Goal: Consume media (video, audio): Watch videos, listen to music or podcasts

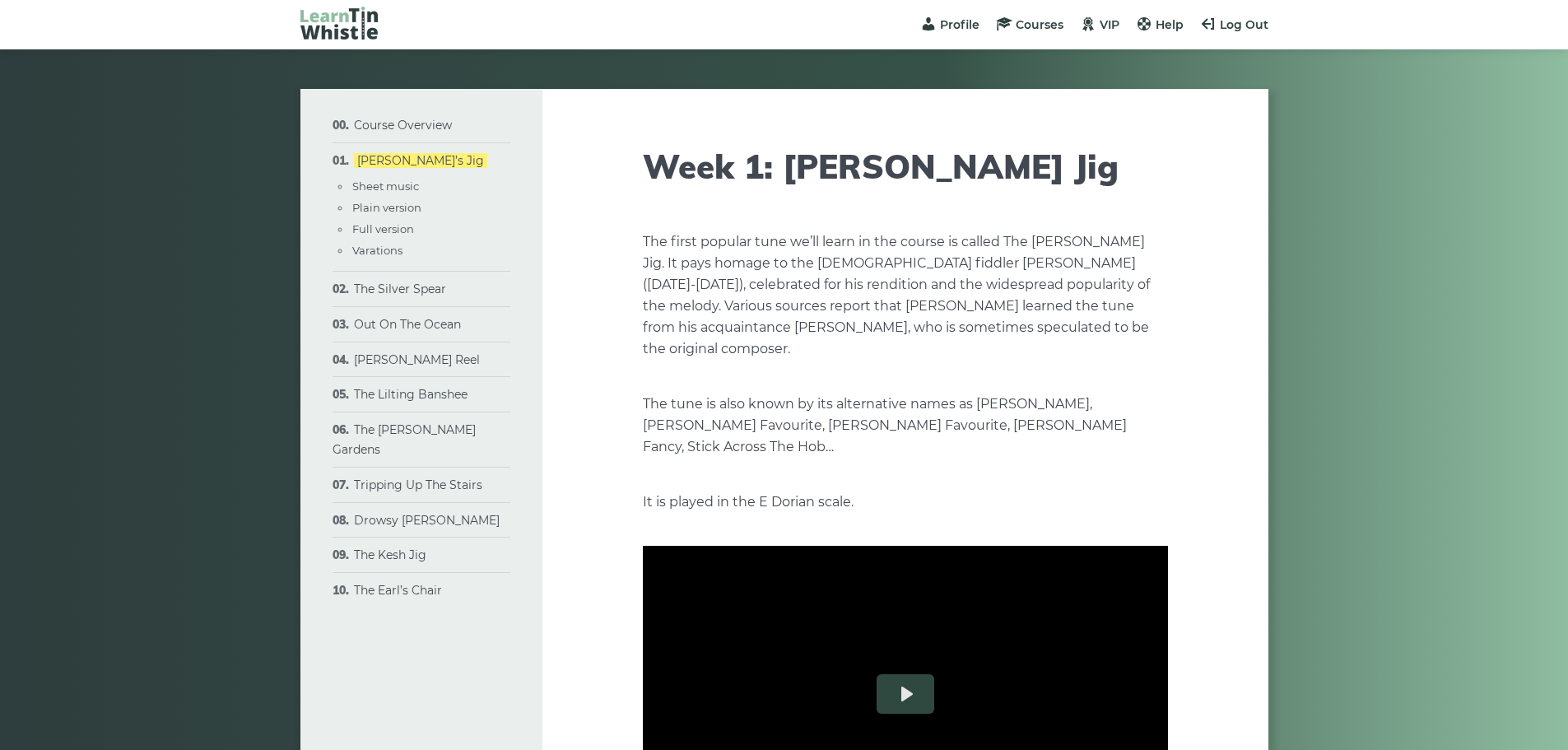
type input "****"
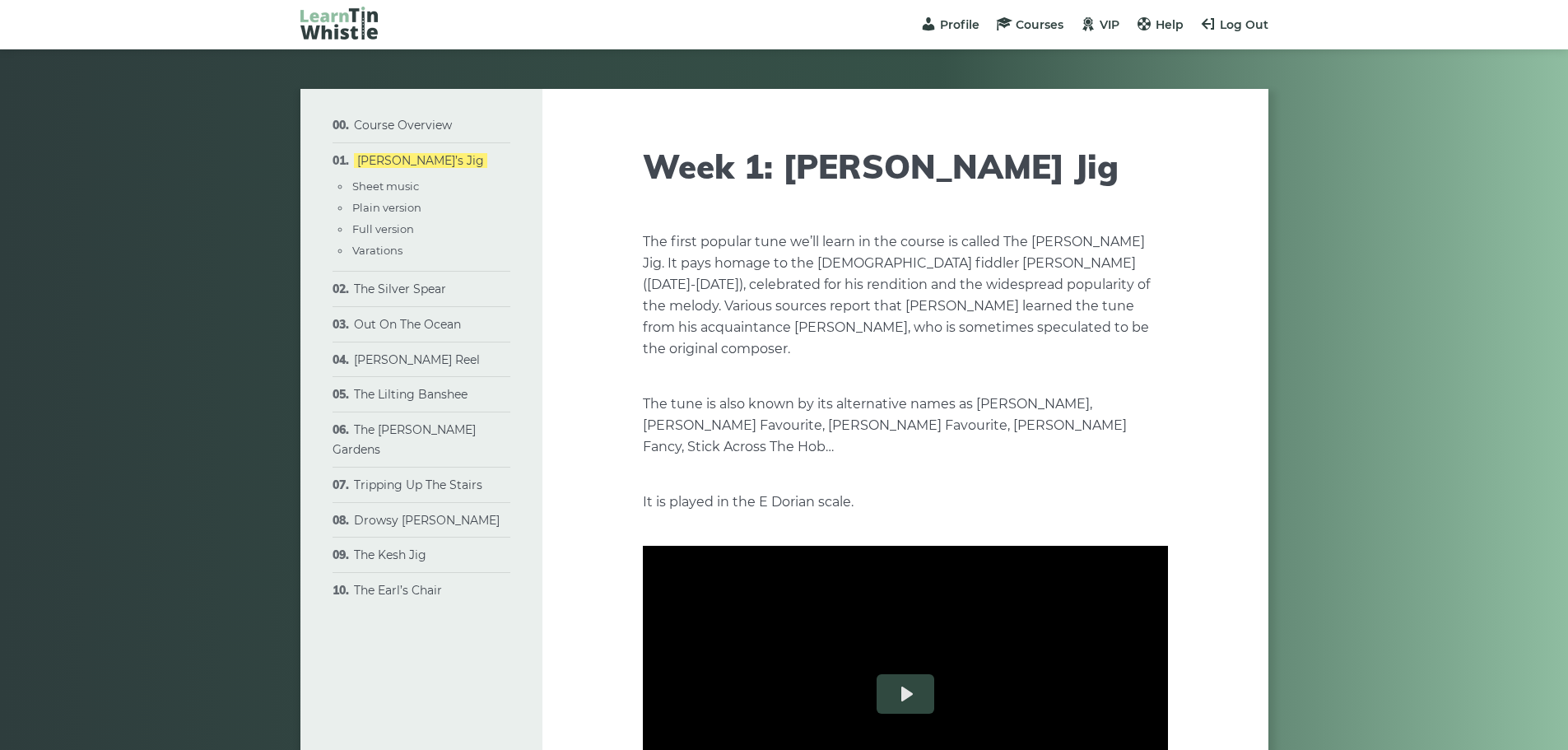
type input "****"
click at [419, 400] on link "The Lilting Banshee" at bounding box center [410, 394] width 113 height 15
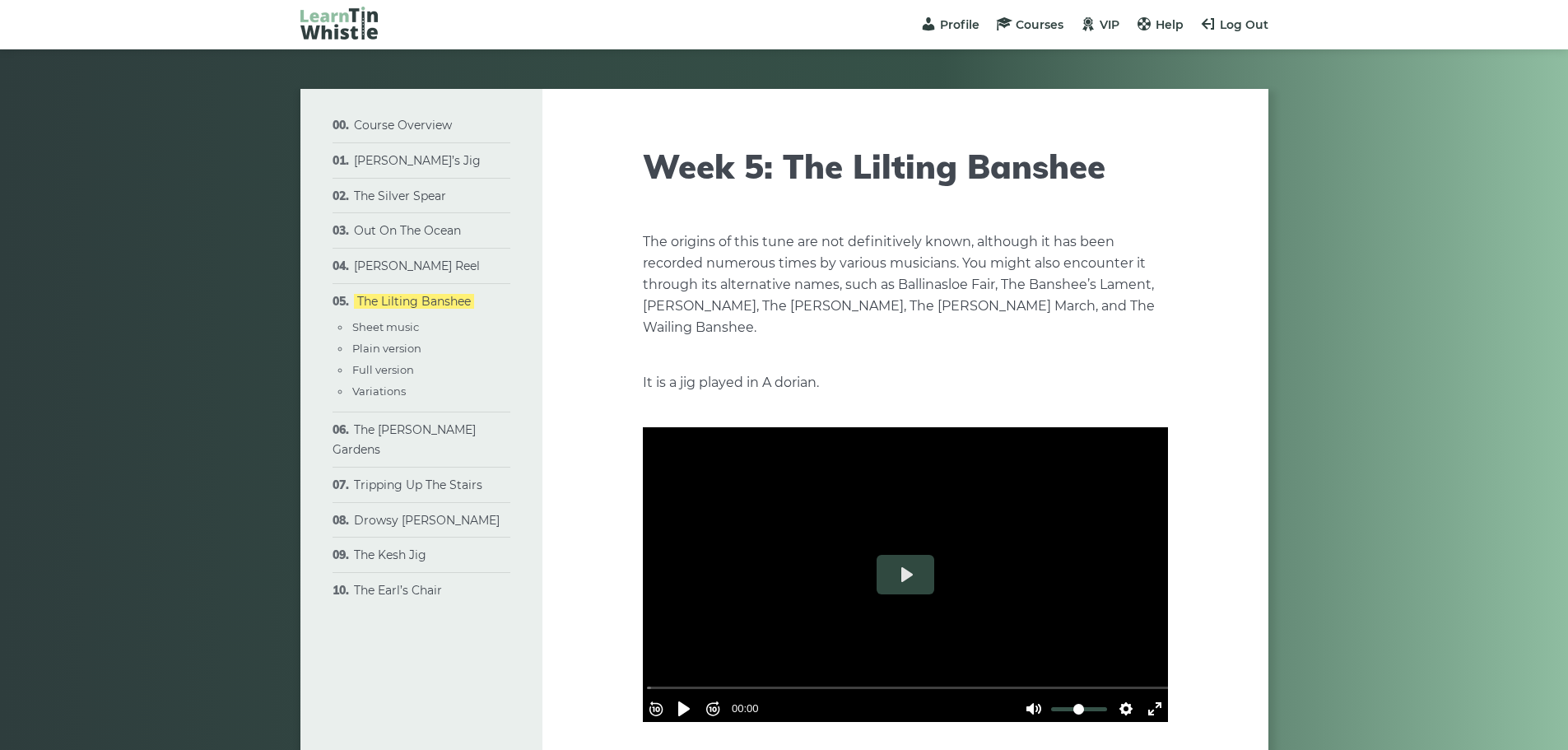
type input "****"
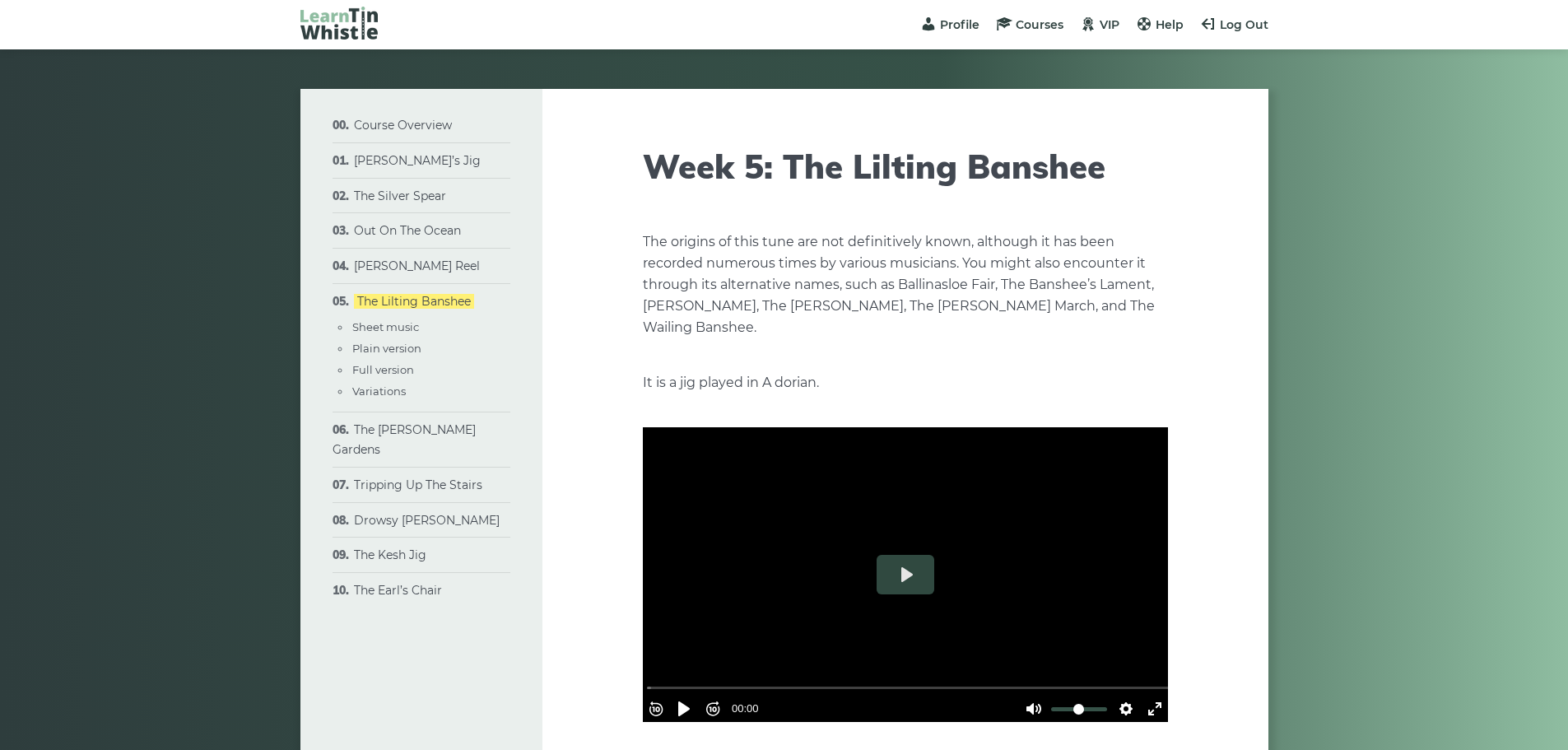
type input "****"
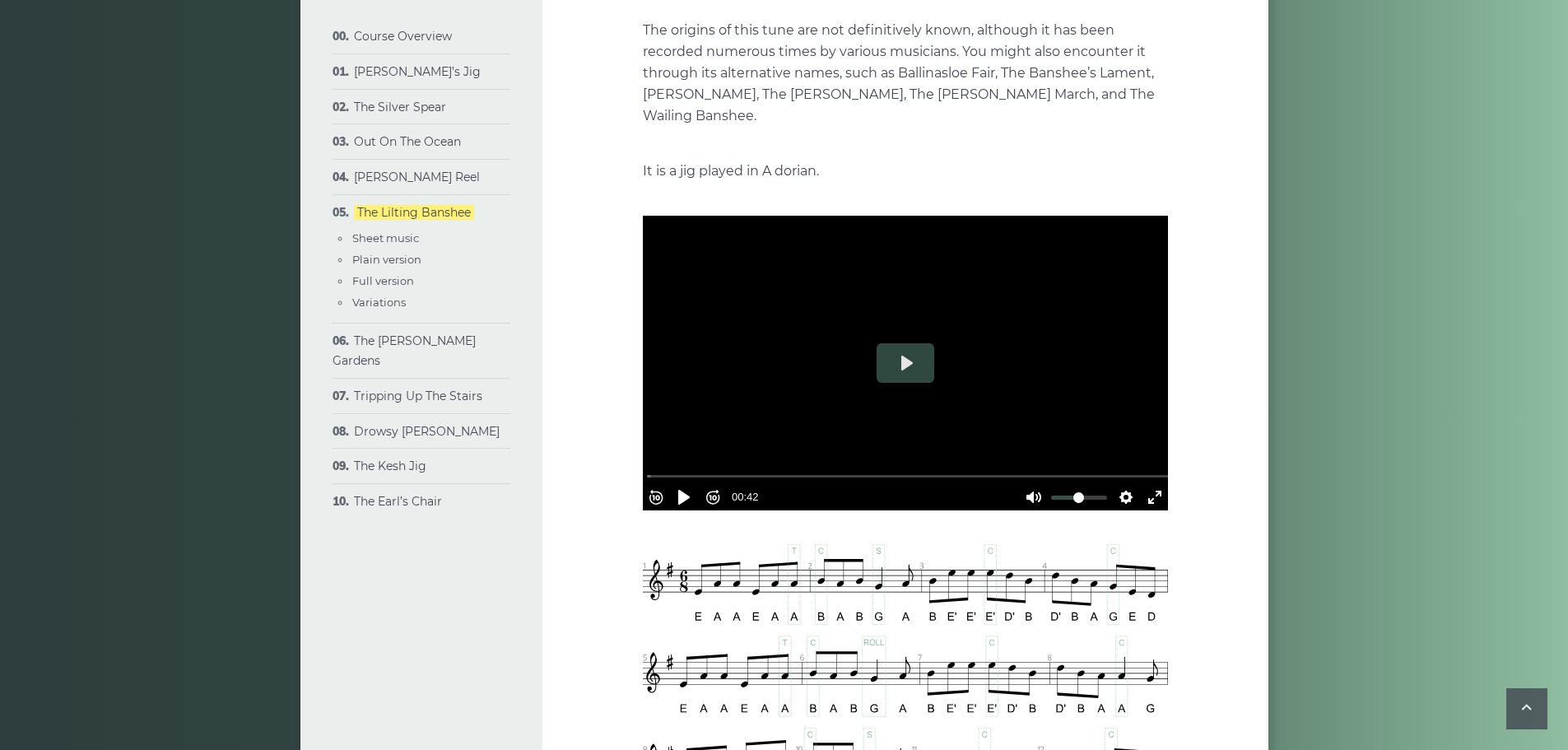
scroll to position [182, 0]
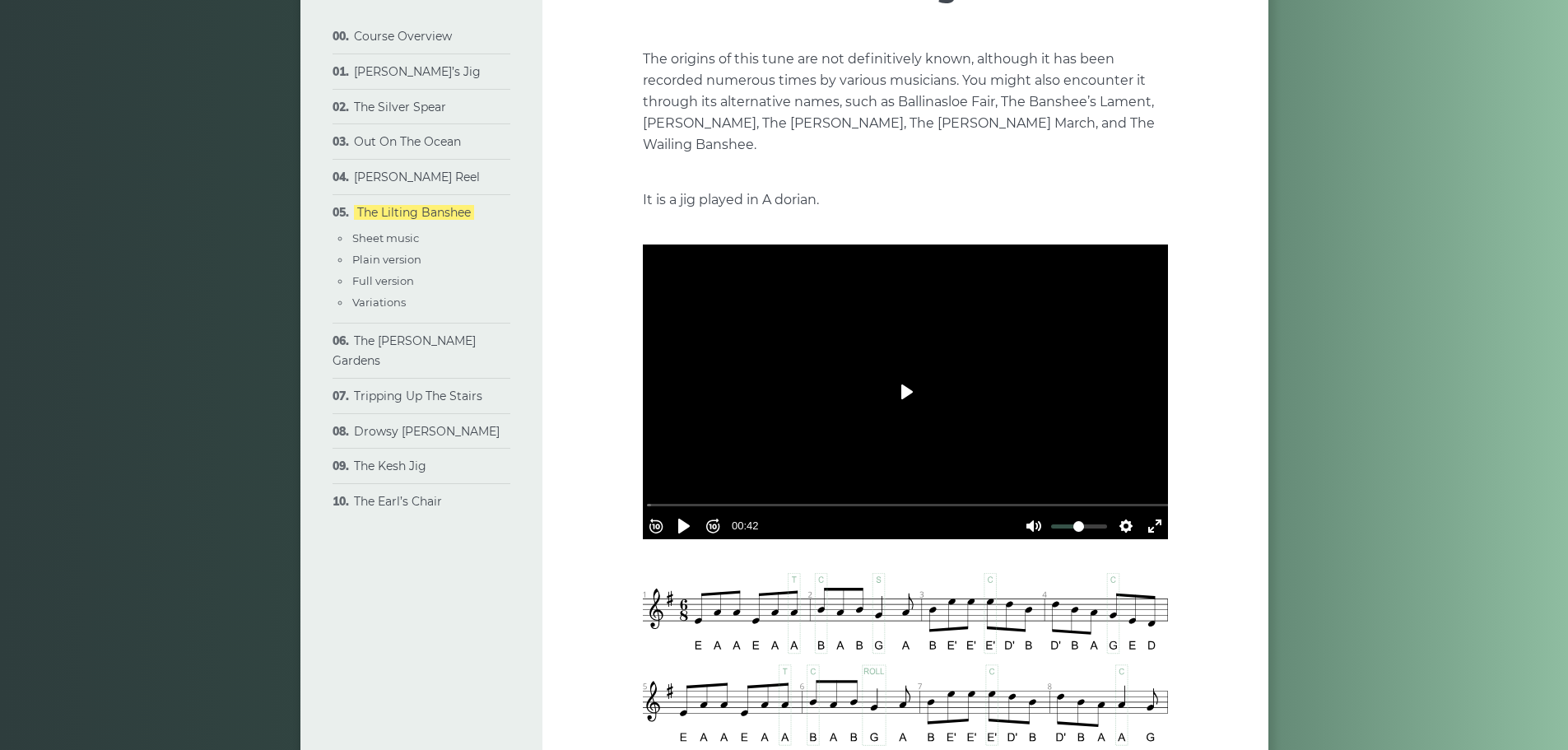
click at [904, 401] on button "Play" at bounding box center [905, 392] width 57 height 39
click at [1143, 520] on button "Exit fullscreen Enter fullscreen" at bounding box center [1154, 526] width 26 height 26
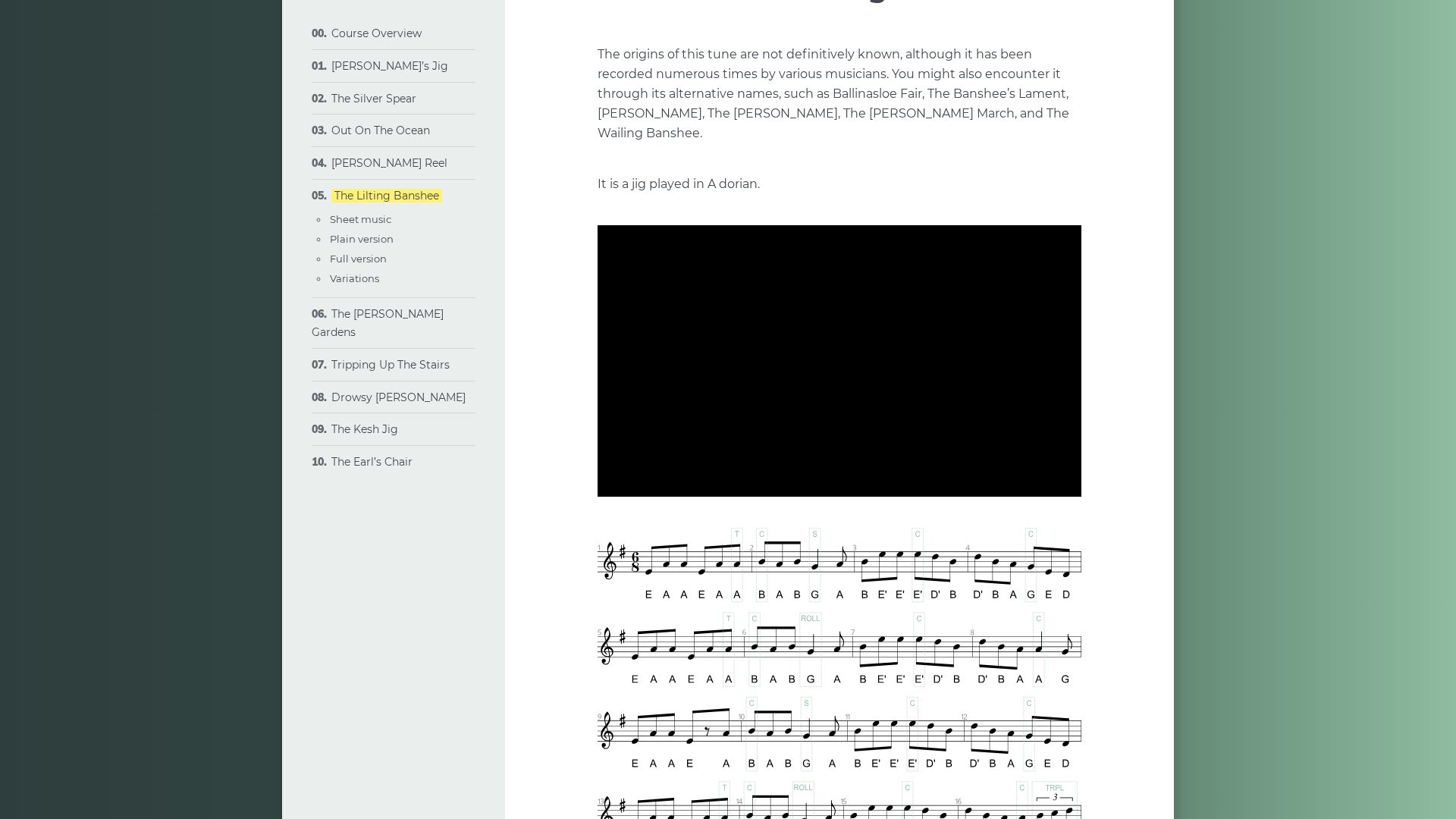
type input "*****"
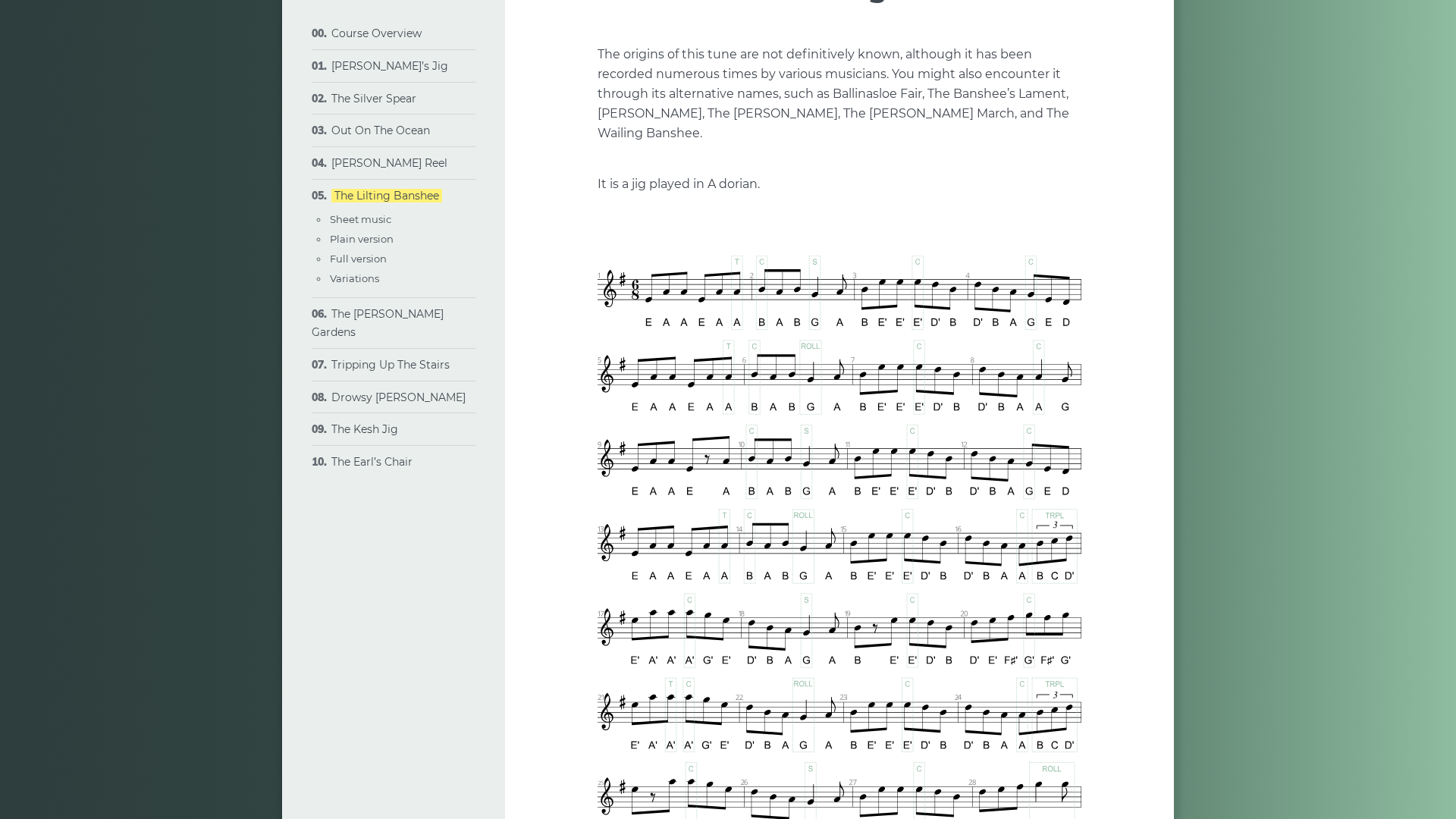
type input "***"
click at [1082, 361] on button "Exit fullscreen Enter fullscreen" at bounding box center [1068, 348] width 24 height 24
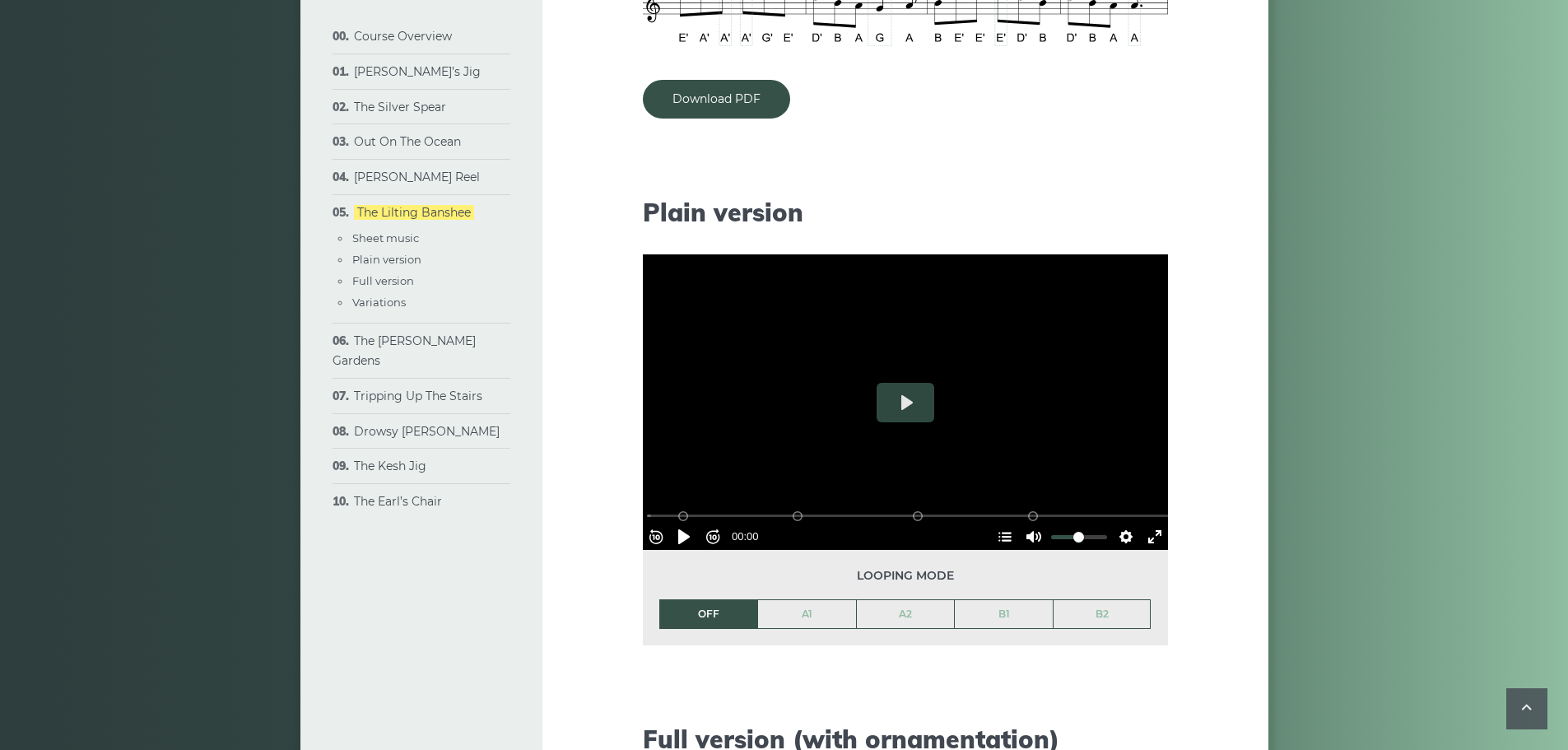
scroll to position [1466, 0]
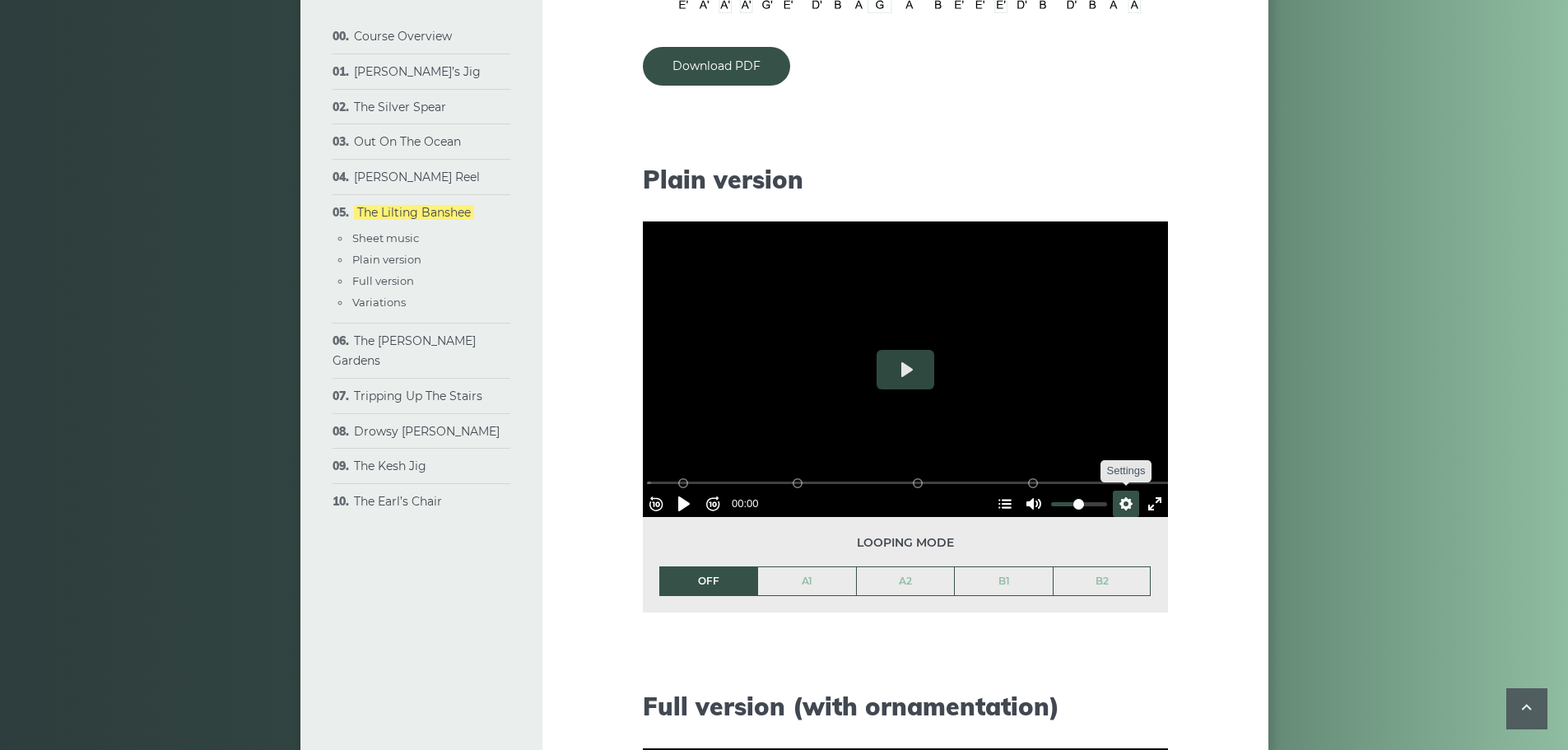
click at [1115, 509] on button "Settings" at bounding box center [1125, 503] width 26 height 26
click at [1038, 462] on span "Speed Normal" at bounding box center [1071, 464] width 81 height 18
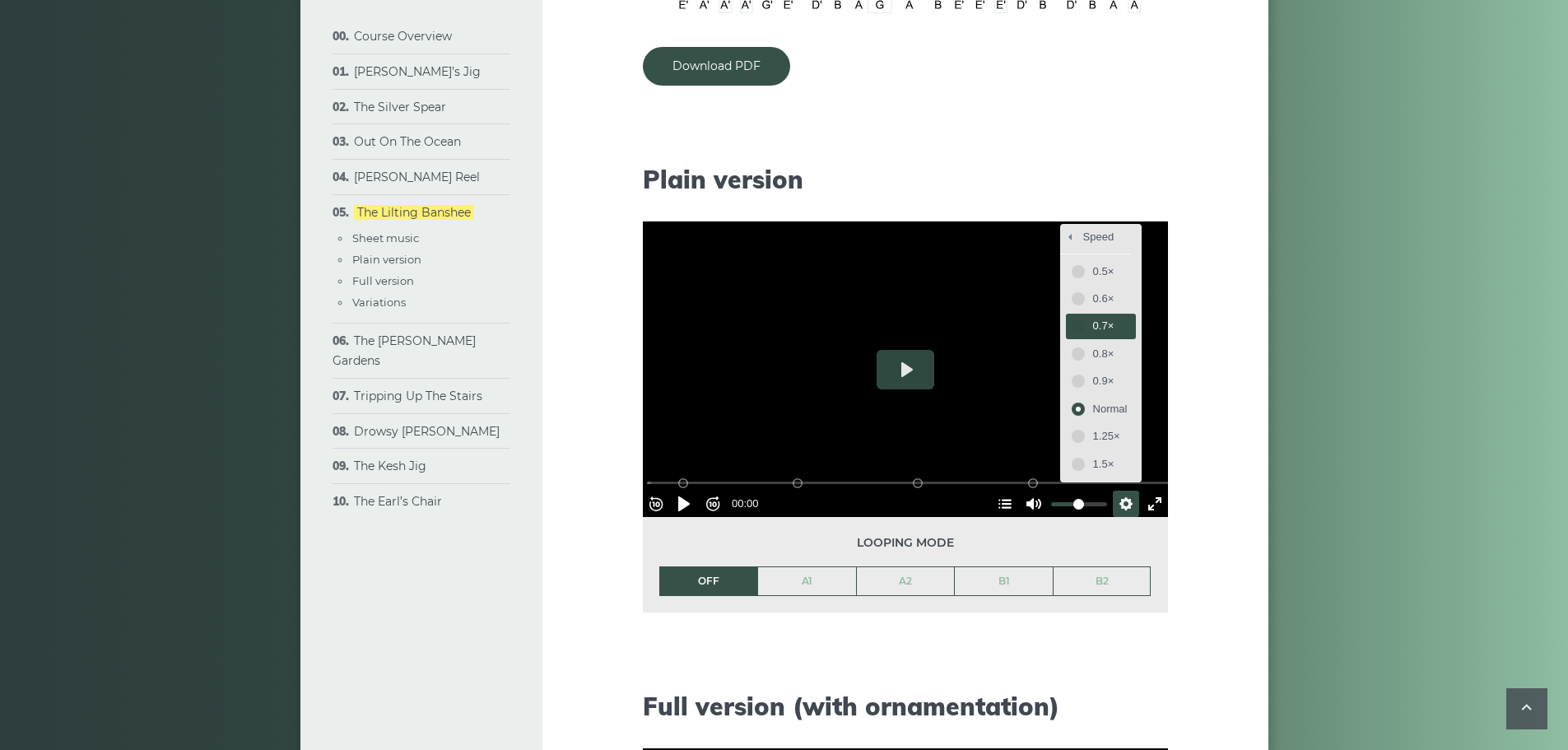
click at [1093, 324] on span "0.7×" at bounding box center [1110, 326] width 35 height 18
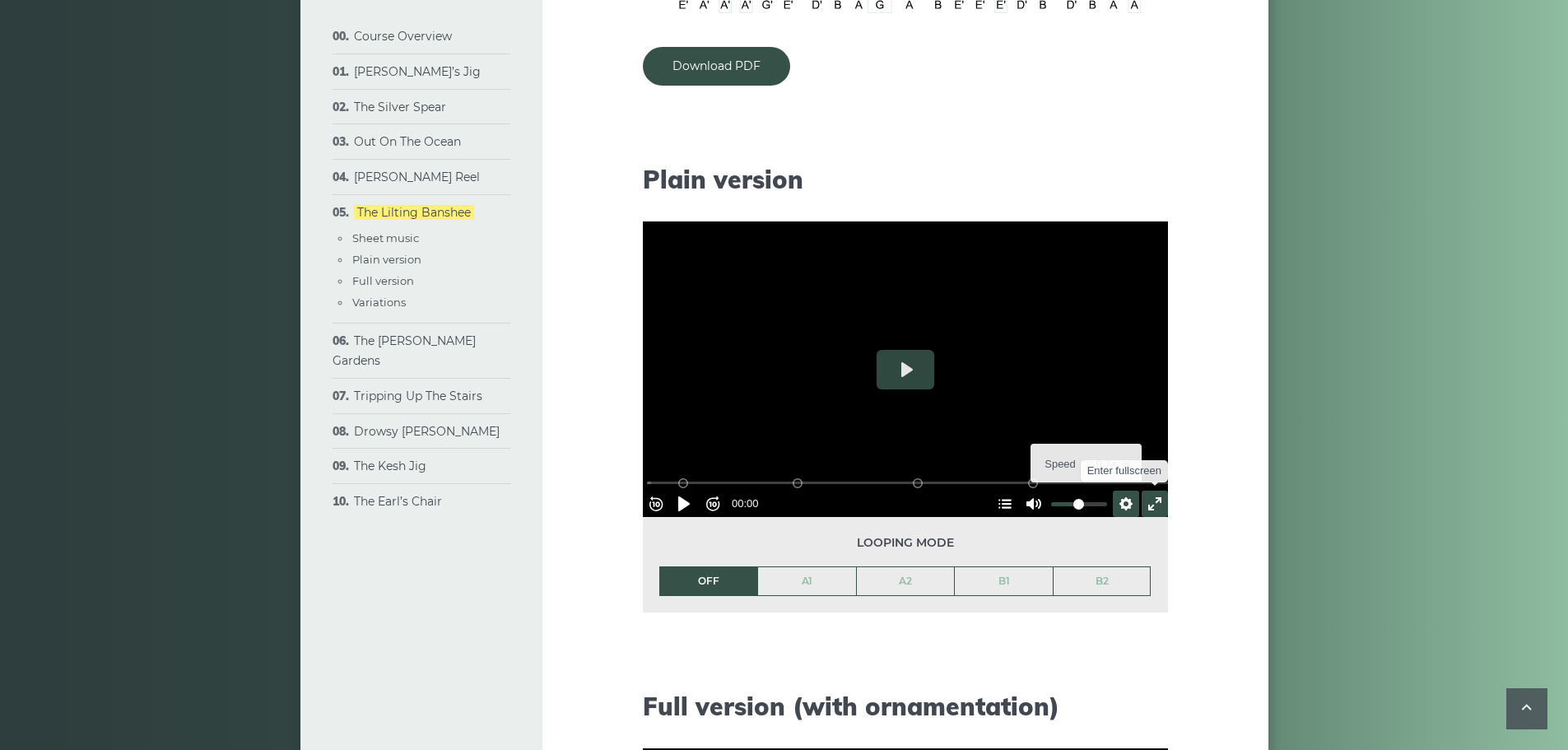
click at [1149, 496] on button "Exit fullscreen Enter fullscreen" at bounding box center [1154, 503] width 26 height 26
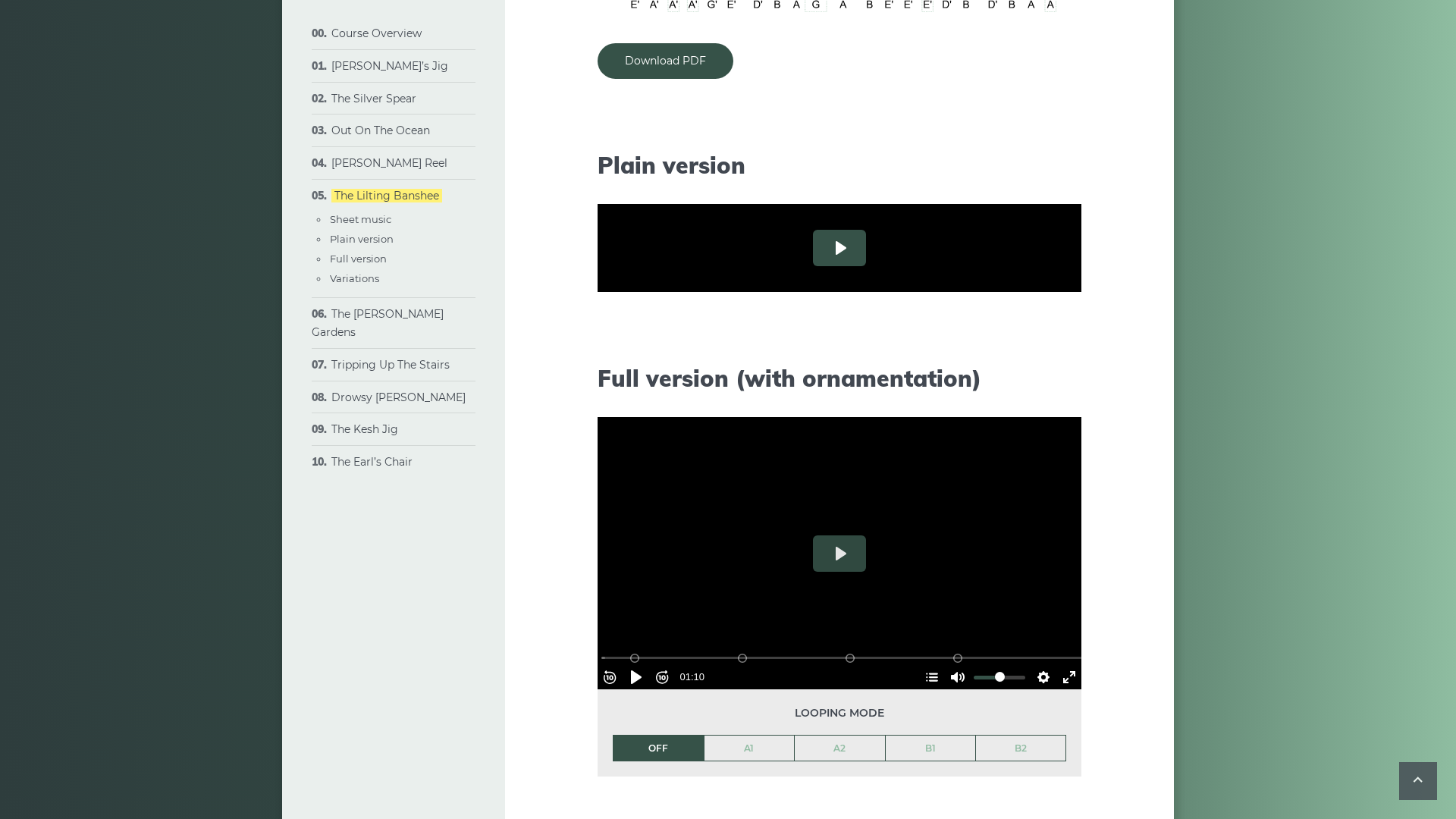
click at [812, 266] on button "Play" at bounding box center [839, 248] width 53 height 36
click at [1055, 384] on button "Settings" at bounding box center [1043, 371] width 24 height 24
click at [1031, 343] on span "Speed 0.7×" at bounding box center [999, 335] width 63 height 16
click at [1044, 303] on span "0.7×" at bounding box center [1028, 295] width 32 height 16
click at [624, 384] on button "Pause Play" at bounding box center [635, 371] width 24 height 24
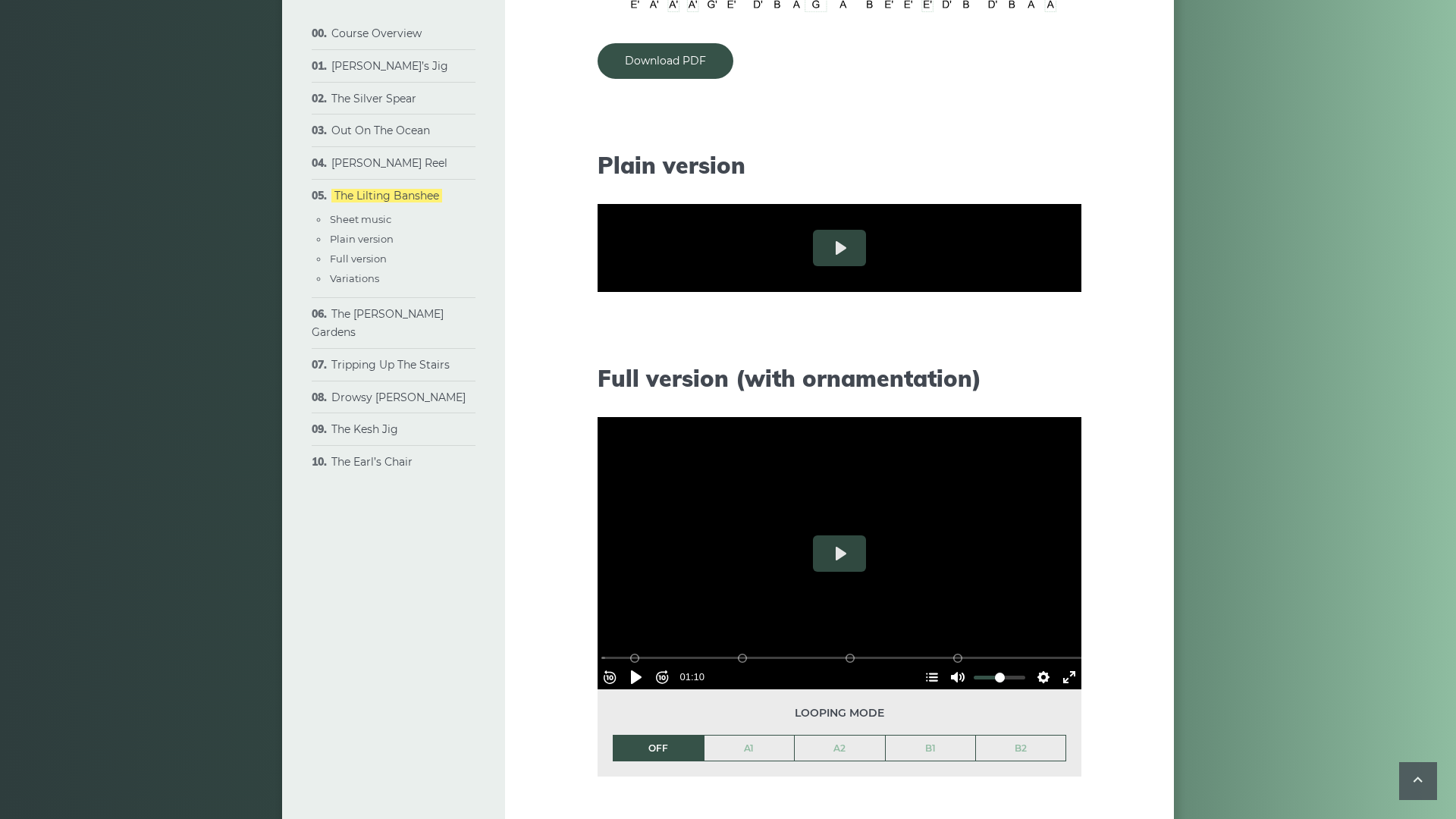
click at [1055, 384] on button "Settings" at bounding box center [1043, 371] width 24 height 24
click at [1031, 343] on span "Speed 0.7×" at bounding box center [999, 335] width 63 height 16
click at [1044, 303] on span "0.7×" at bounding box center [1028, 295] width 32 height 16
click at [624, 384] on button "Pause Play" at bounding box center [635, 371] width 24 height 24
click at [1055, 384] on button "Settings" at bounding box center [1043, 371] width 24 height 24
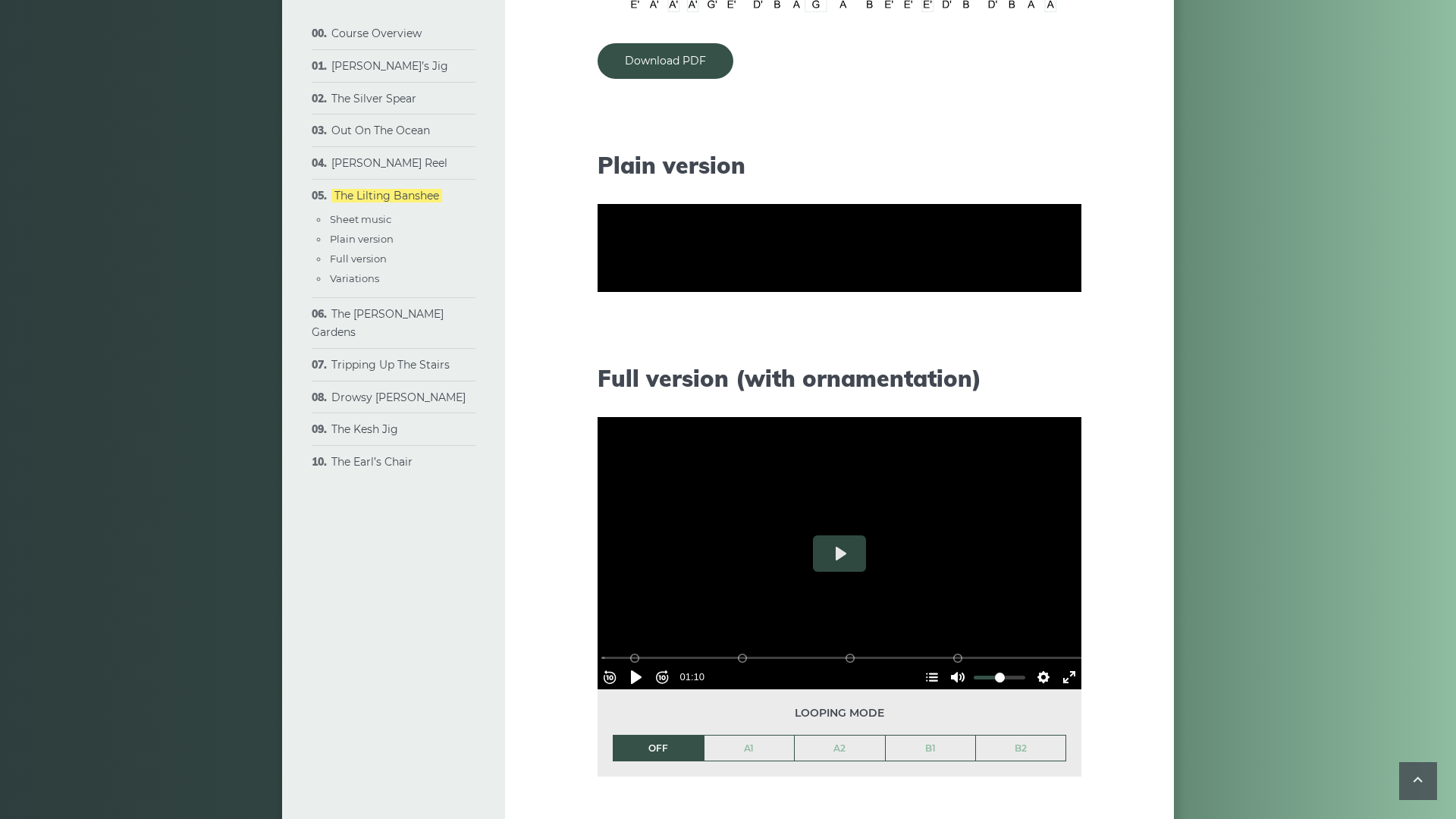
click at [1031, 343] on span "Speed 0.7×" at bounding box center [999, 335] width 63 height 16
click at [1044, 277] on span "0.6×" at bounding box center [1028, 269] width 32 height 16
click at [1082, 384] on div "Rewind 10s Pause Play Forward 10s % buffered 01:24 B2 (Bars 25-32) B1 (Bars 17-…" at bounding box center [840, 351] width 484 height 65
click at [1082, 384] on button "Exit fullscreen Enter fullscreen" at bounding box center [1068, 371] width 24 height 24
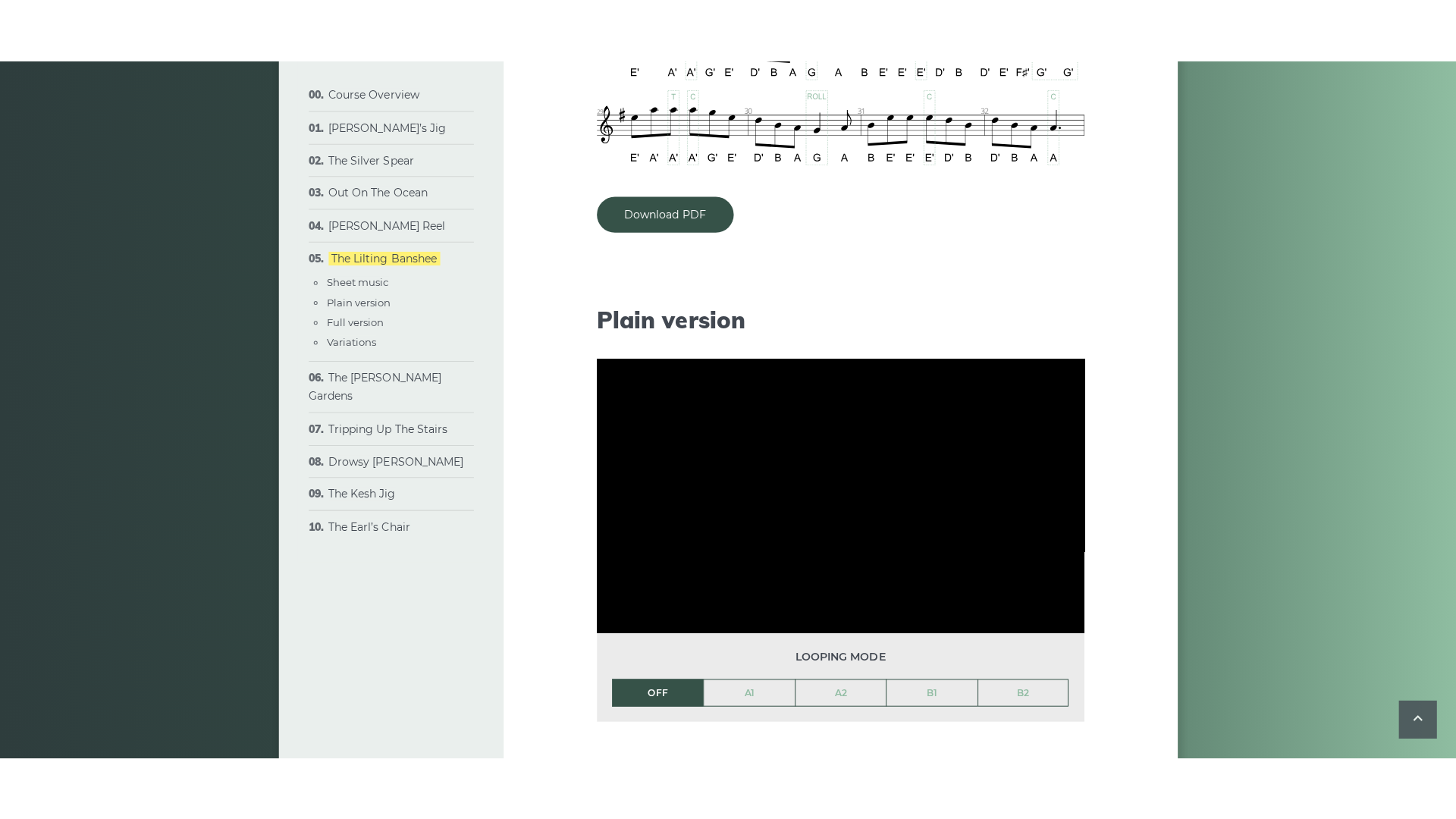
scroll to position [1250, 0]
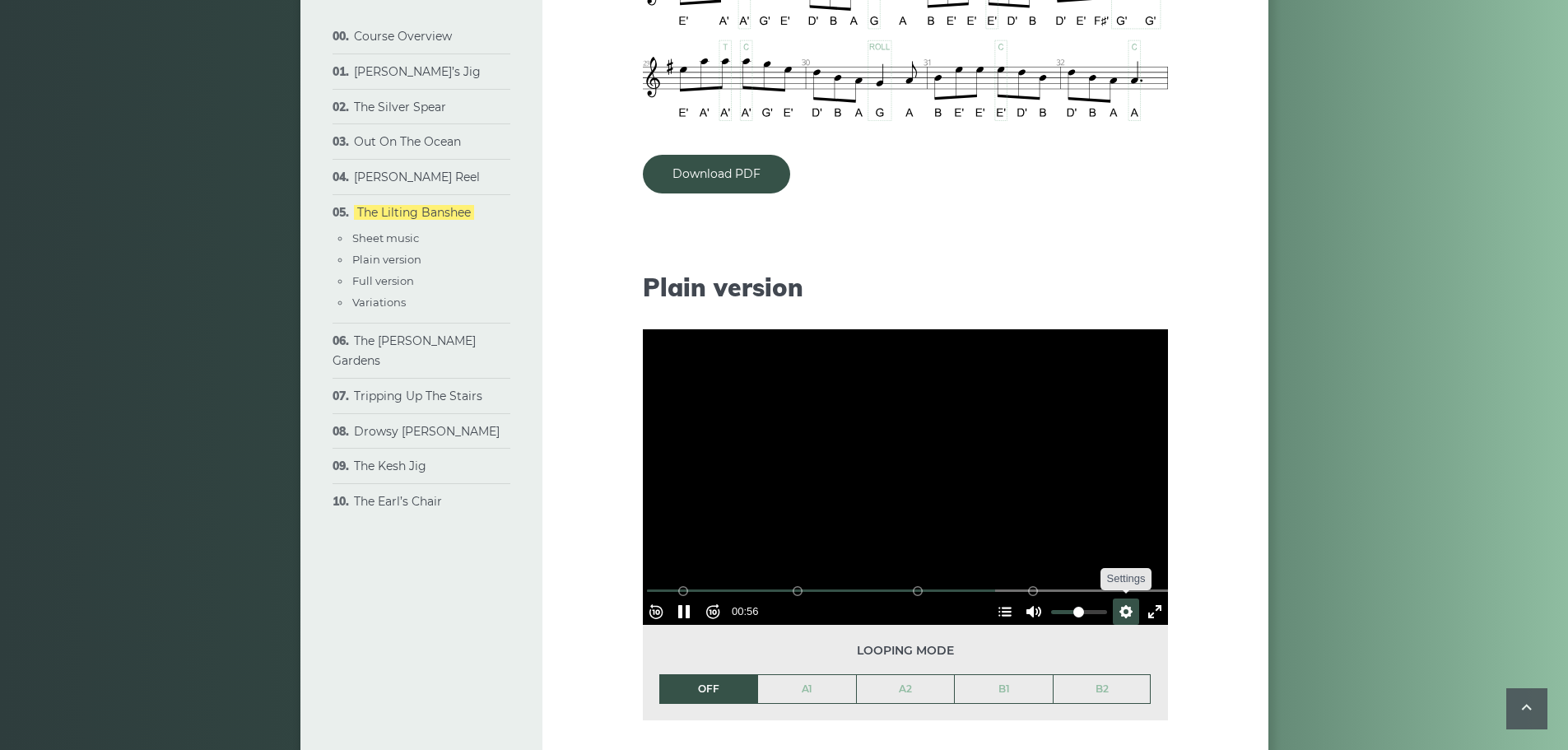
click at [1121, 603] on button "Settings" at bounding box center [1125, 611] width 26 height 26
click at [810, 697] on link "A1" at bounding box center [807, 688] width 98 height 28
click at [1122, 611] on button "Settings" at bounding box center [1125, 611] width 26 height 26
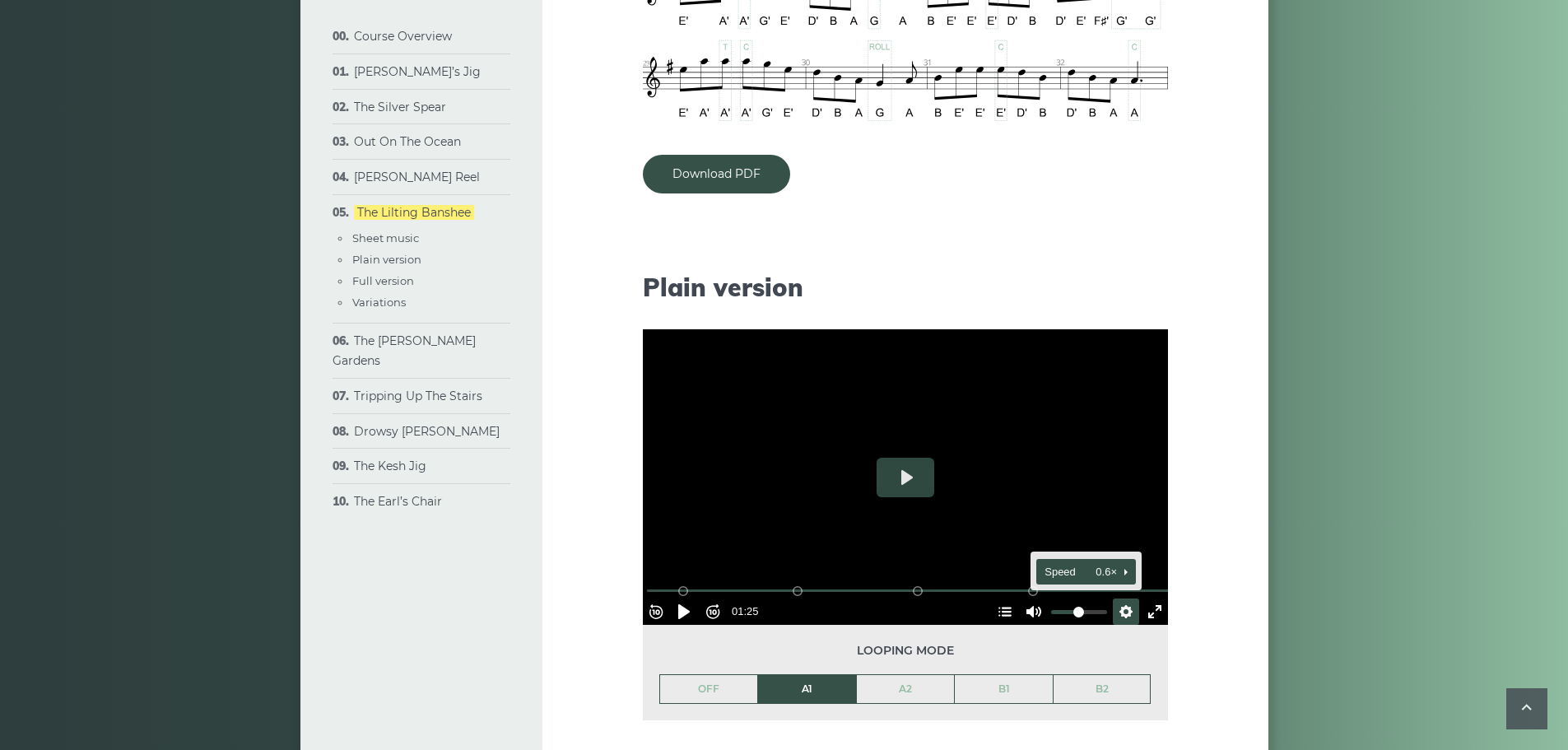
click at [1049, 572] on span "Speed 0.6×" at bounding box center [1078, 572] width 68 height 18
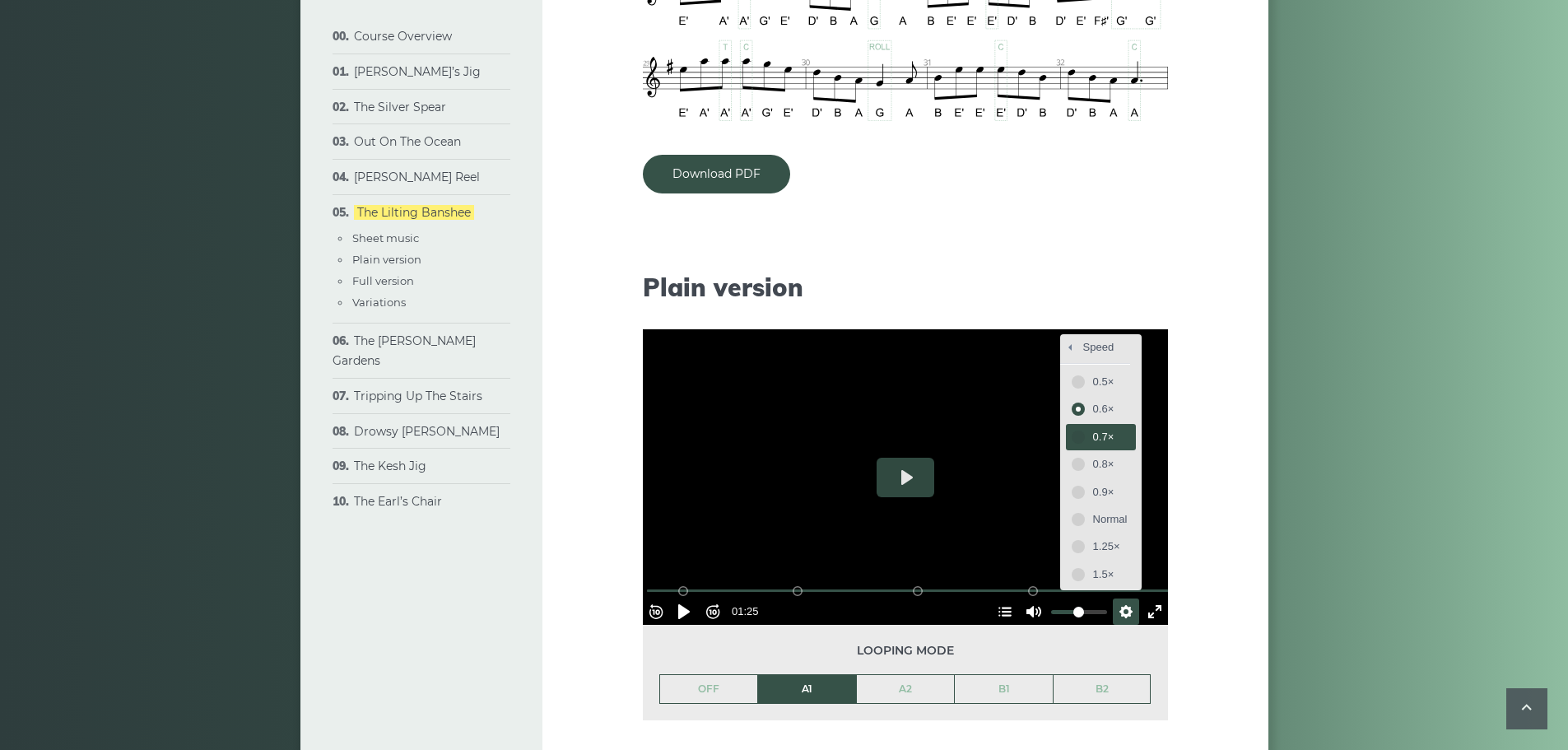
click at [1093, 441] on span "0.7×" at bounding box center [1110, 437] width 35 height 18
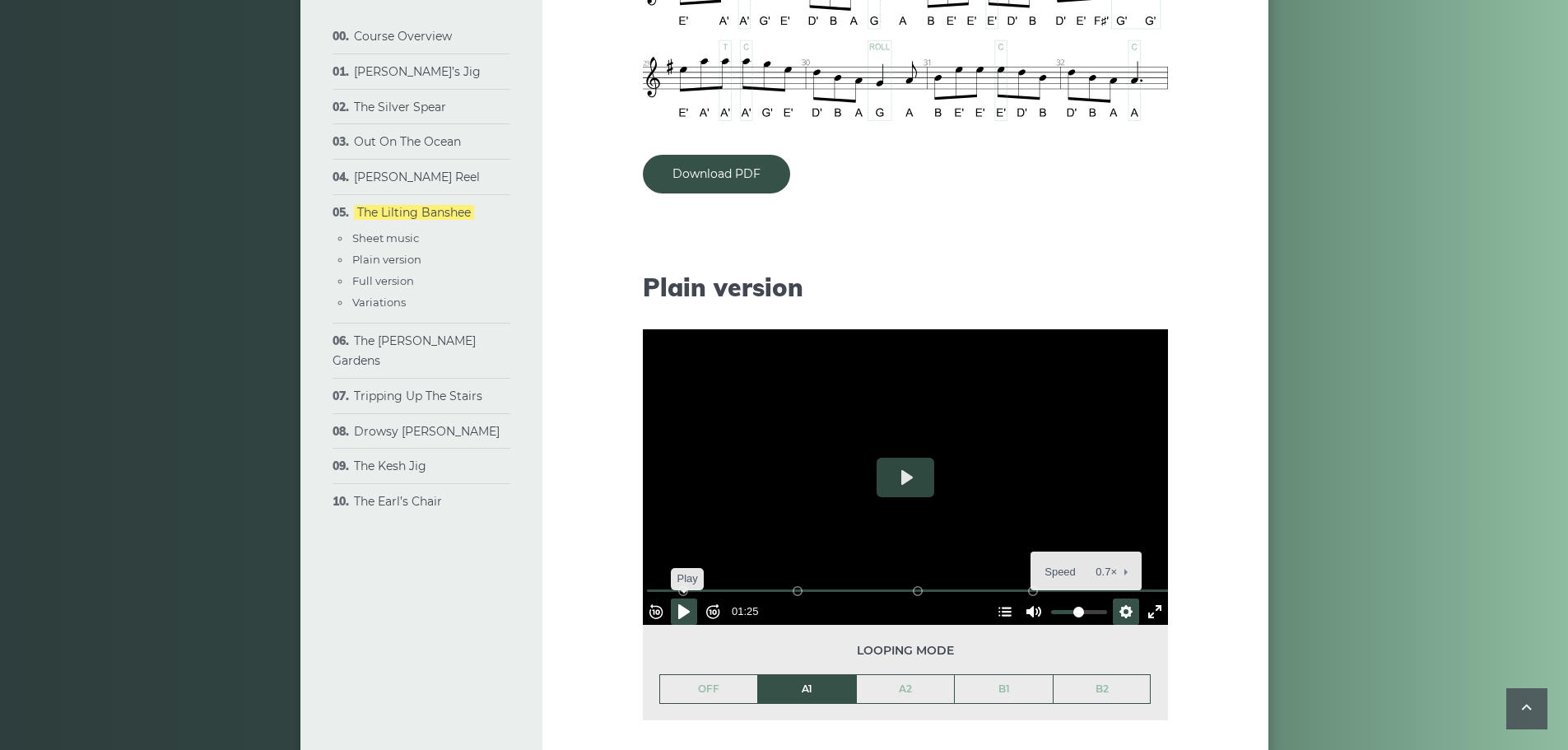
click at [693, 601] on button "Pause Play" at bounding box center [683, 611] width 26 height 26
click at [1064, 614] on div "Unmute Mute" at bounding box center [1065, 611] width 90 height 26
click at [1146, 611] on button "Exit fullscreen Enter fullscreen" at bounding box center [1154, 611] width 26 height 26
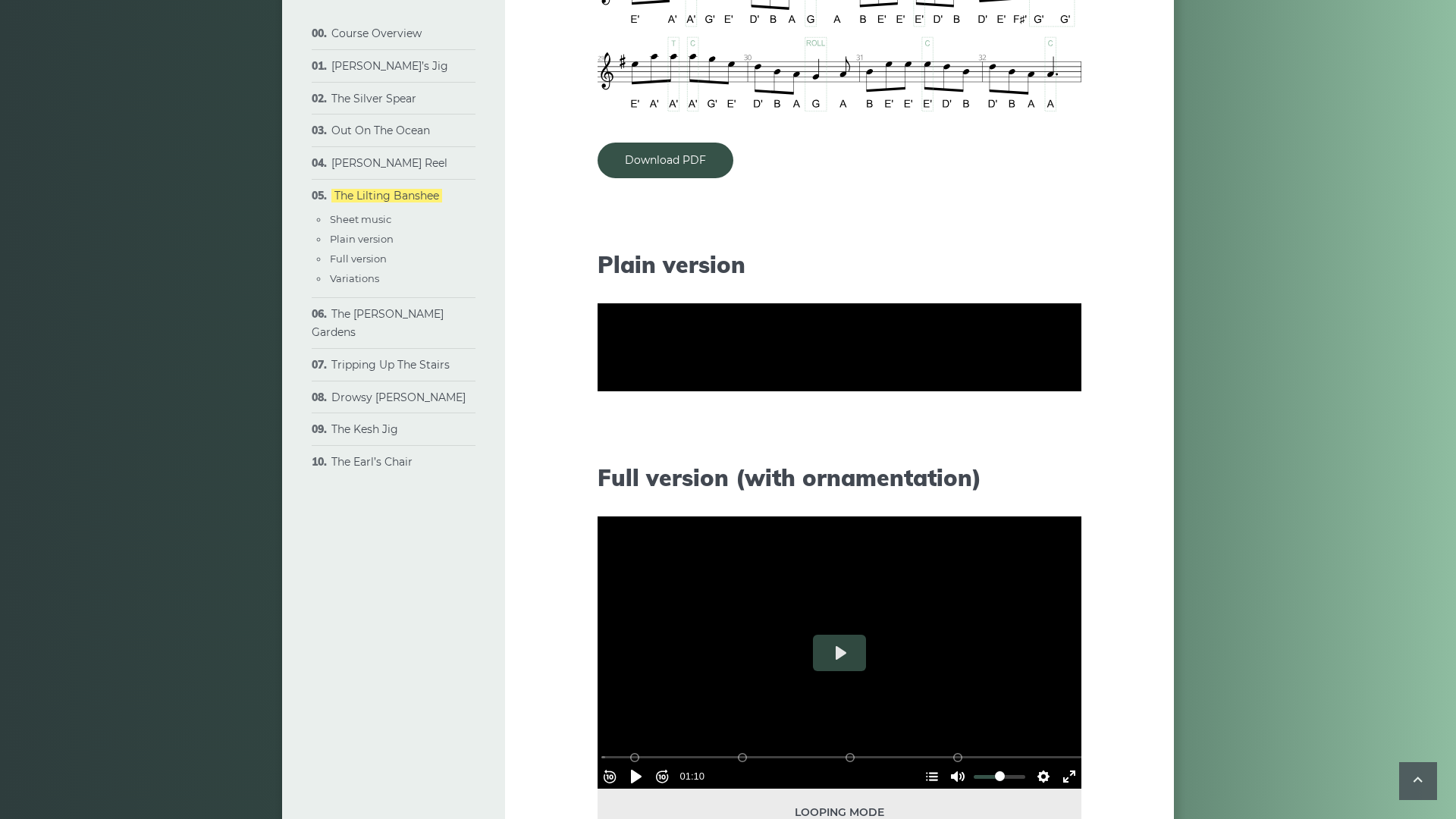
click at [1056, 484] on div at bounding box center [840, 347] width 484 height 272
click at [1055, 483] on button "Settings" at bounding box center [1043, 470] width 24 height 24
click at [1031, 443] on span "Speed 0.7×" at bounding box center [999, 435] width 63 height 16
click at [1052, 380] on button "0.6×" at bounding box center [1019, 369] width 64 height 24
click at [1055, 483] on button "Settings" at bounding box center [1043, 470] width 24 height 24
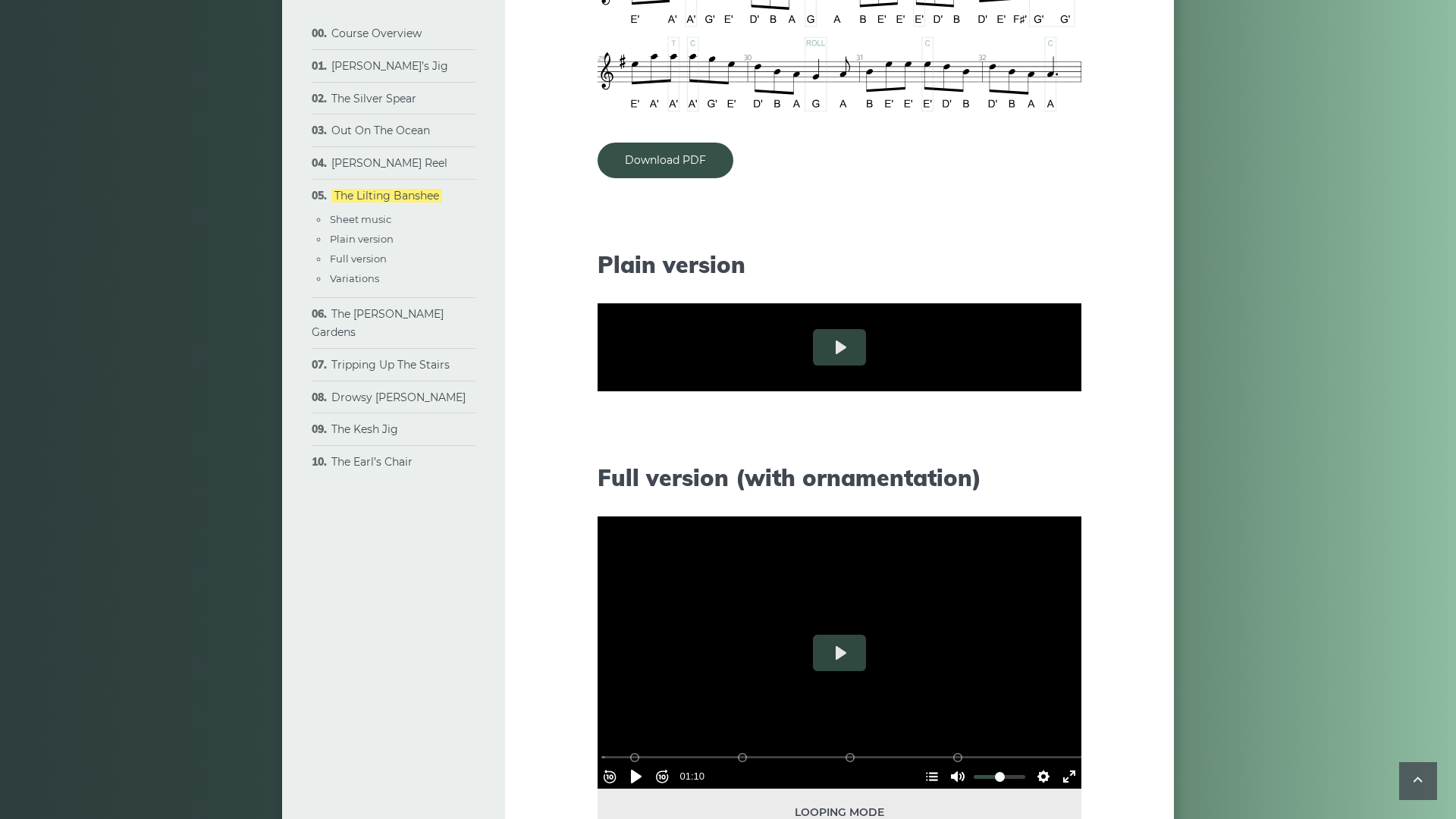
click at [1055, 483] on button "Settings" at bounding box center [1043, 470] width 24 height 24
click at [1031, 443] on span "Speed 0.6×" at bounding box center [999, 435] width 63 height 16
click at [1044, 403] on span "0.7×" at bounding box center [1028, 394] width 32 height 16
click at [1055, 483] on button "Settings" at bounding box center [1043, 470] width 24 height 24
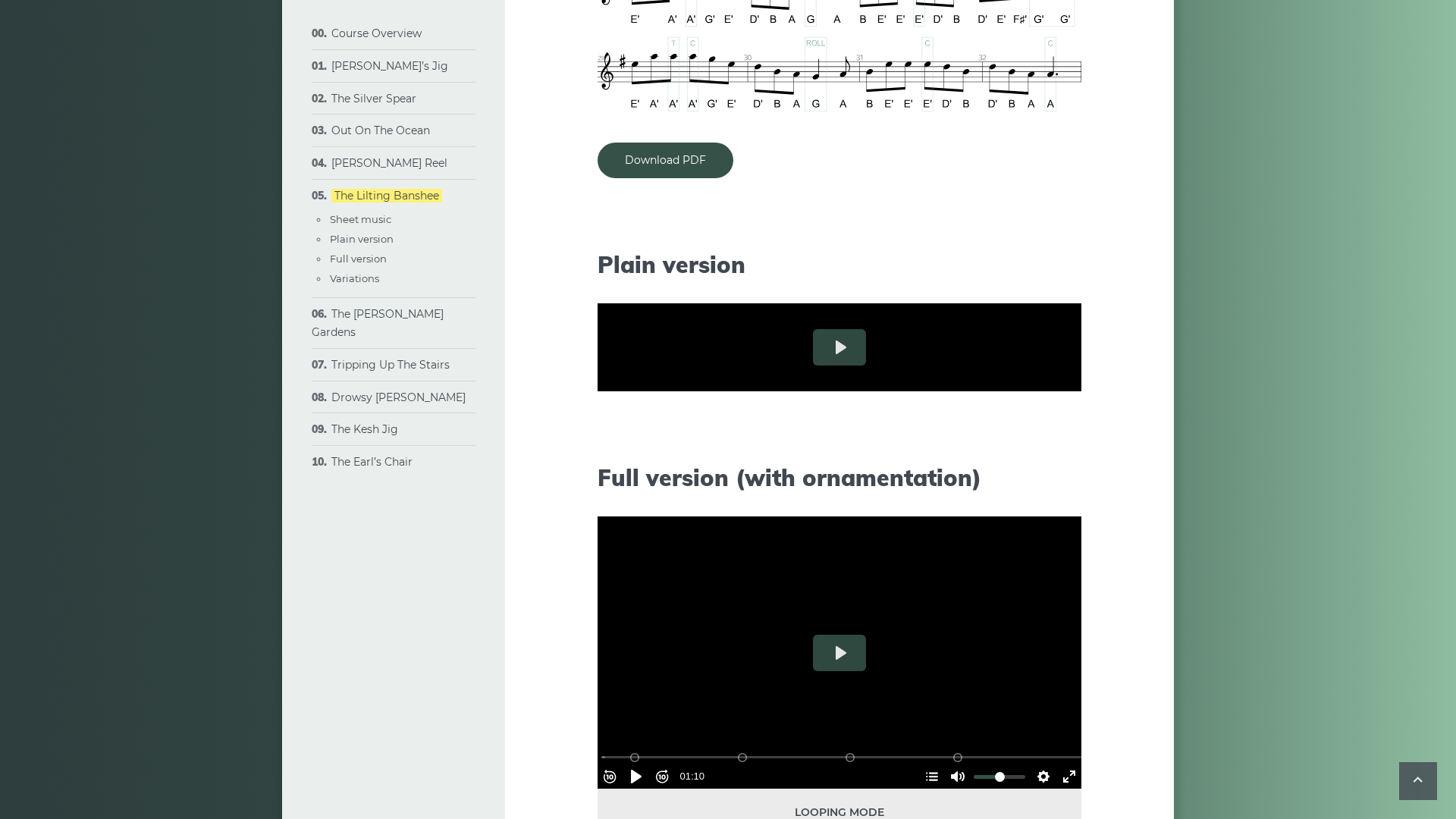
click at [1055, 483] on button "Settings" at bounding box center [1043, 470] width 24 height 24
click at [1031, 443] on span "Speed 0.7×" at bounding box center [999, 435] width 63 height 16
click at [1044, 428] on span "0.8×" at bounding box center [1028, 419] width 32 height 16
click at [812, 365] on button "Play" at bounding box center [839, 347] width 53 height 36
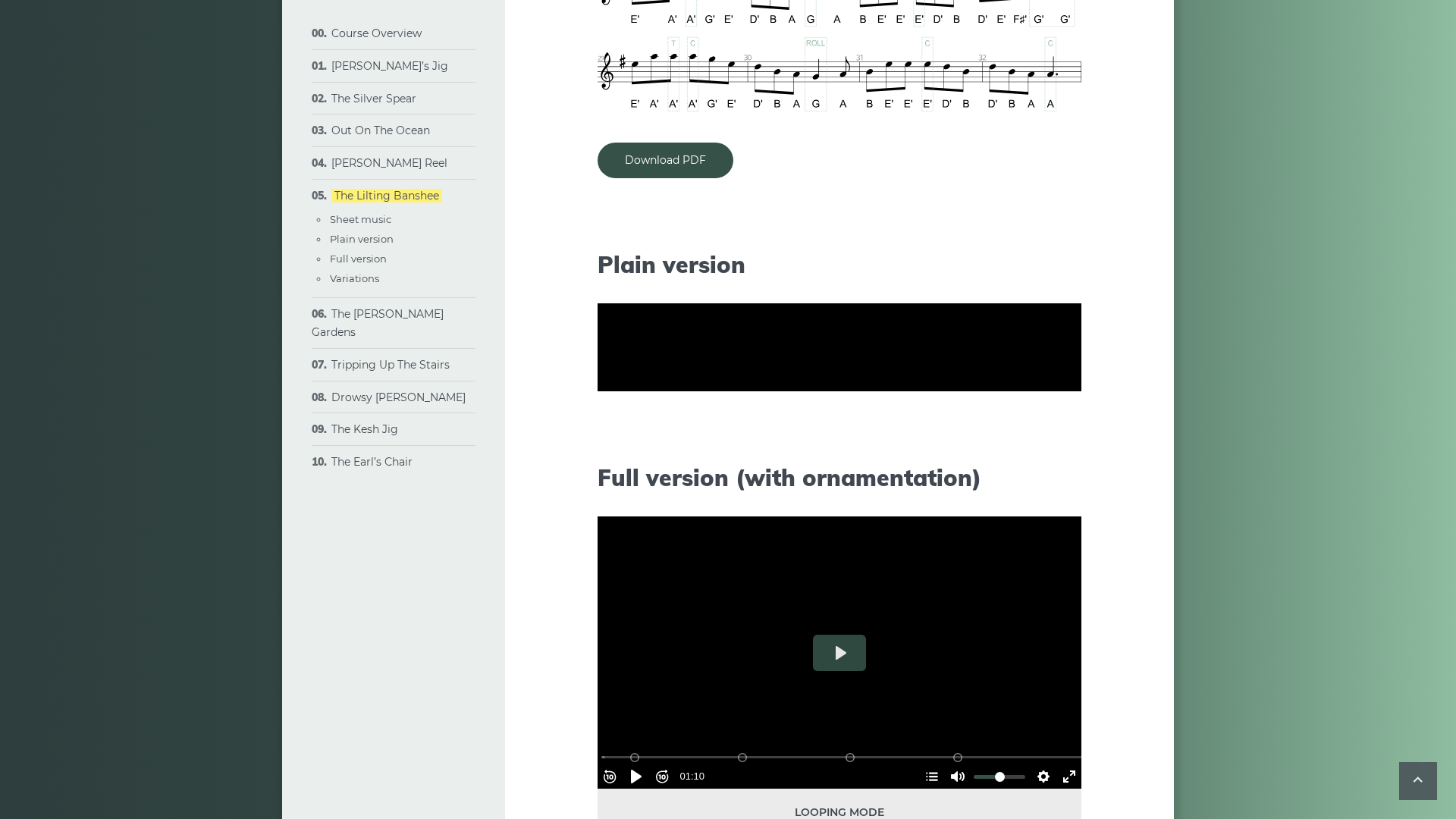
click at [624, 483] on button "Pause Play" at bounding box center [635, 470] width 24 height 24
click at [1055, 483] on button "Settings" at bounding box center [1043, 470] width 24 height 24
click at [1031, 443] on span "Speed 0.8×" at bounding box center [999, 435] width 63 height 16
click at [1044, 377] on span "0.9×" at bounding box center [1028, 369] width 32 height 16
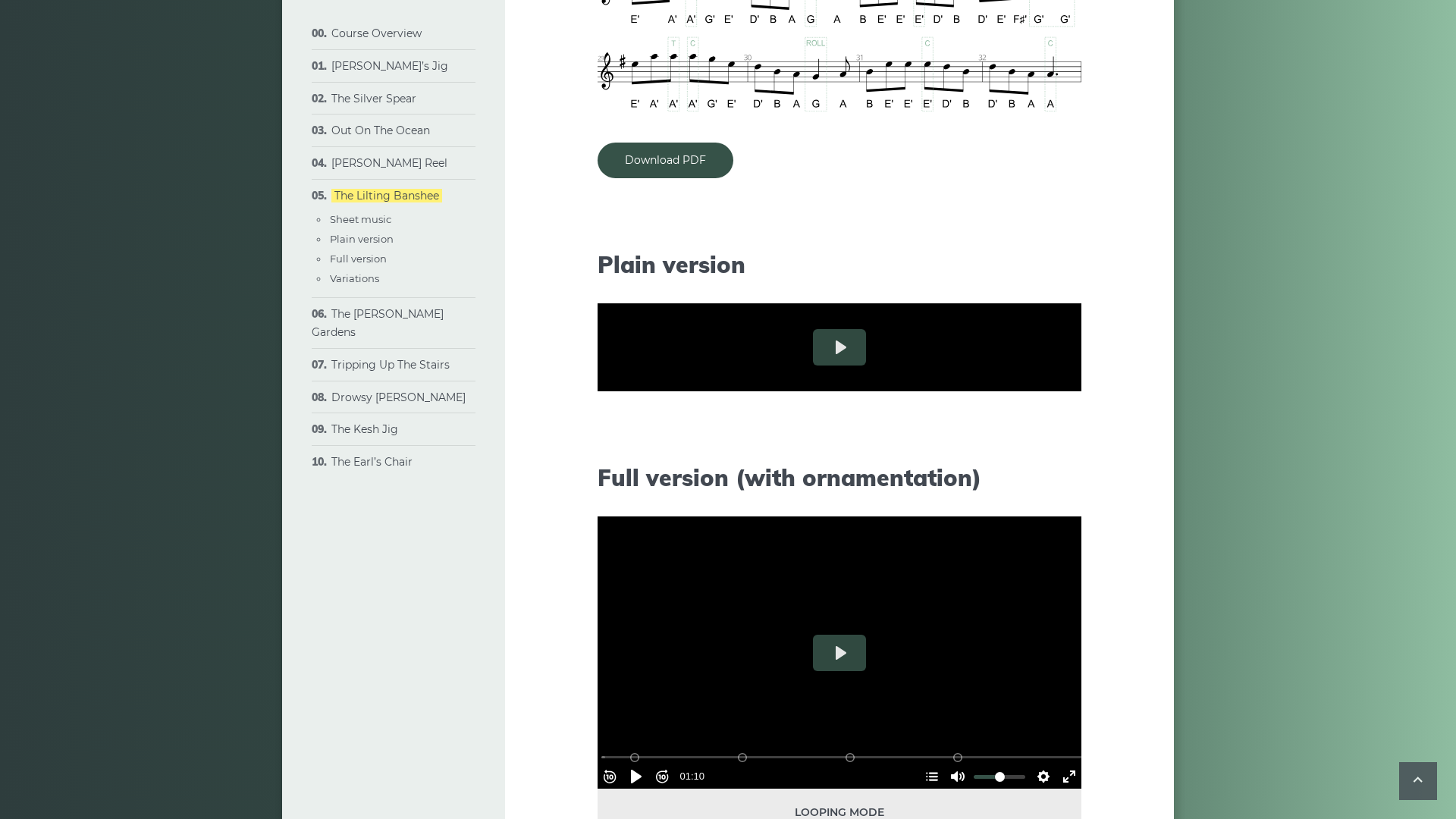
scroll to position [0, 0]
click at [624, 483] on button "Pause Play" at bounding box center [635, 470] width 24 height 24
click at [1082, 483] on div "Rewind 10s Pause Play Forward 10s % buffered 01:24 B2 (Bars 25-32) B1 (Bars 17-…" at bounding box center [840, 450] width 484 height 65
click at [1055, 483] on button "Settings" at bounding box center [1043, 470] width 24 height 24
click at [1031, 443] on span "Speed 0.9×" at bounding box center [999, 435] width 63 height 16
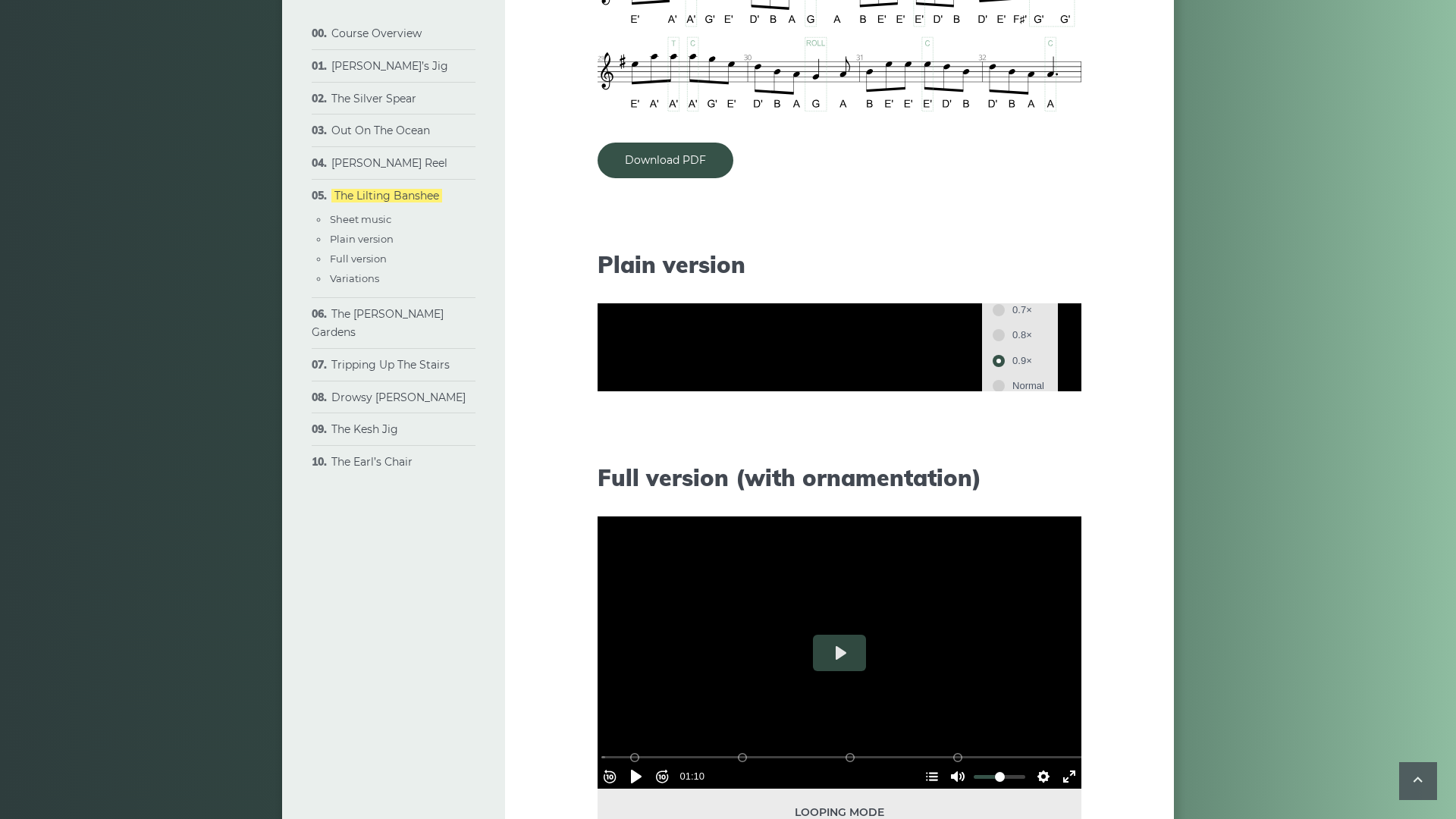
scroll to position [86, 0]
click at [1044, 393] on span "Normal" at bounding box center [1028, 384] width 32 height 16
click at [624, 483] on button "Pause Play" at bounding box center [635, 470] width 24 height 24
click at [1055, 483] on button "Settings" at bounding box center [1043, 470] width 24 height 24
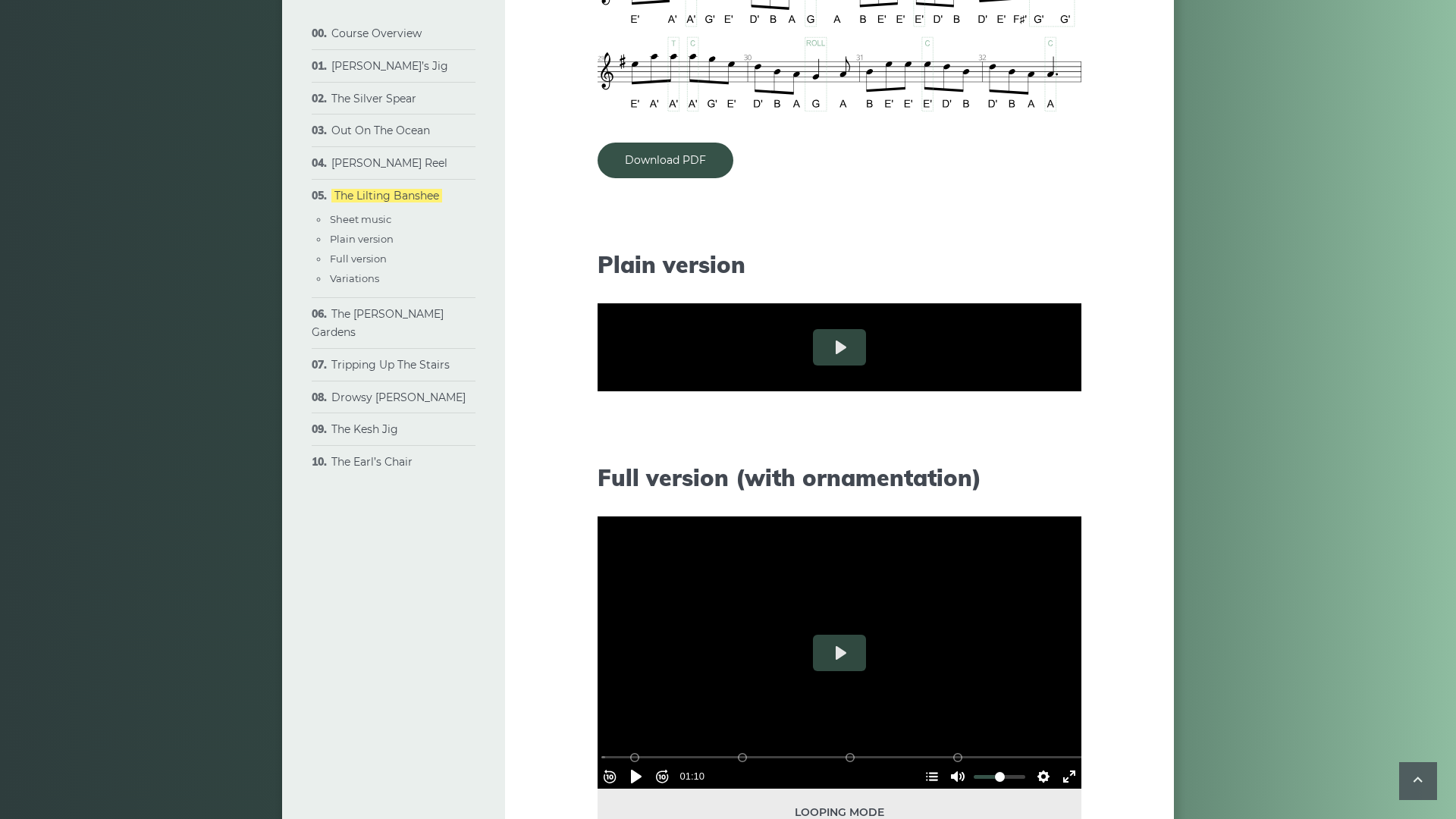
click at [1031, 443] on span "Speed Normal" at bounding box center [993, 435] width 75 height 16
click at [1044, 417] on span "1.25×" at bounding box center [1028, 408] width 32 height 16
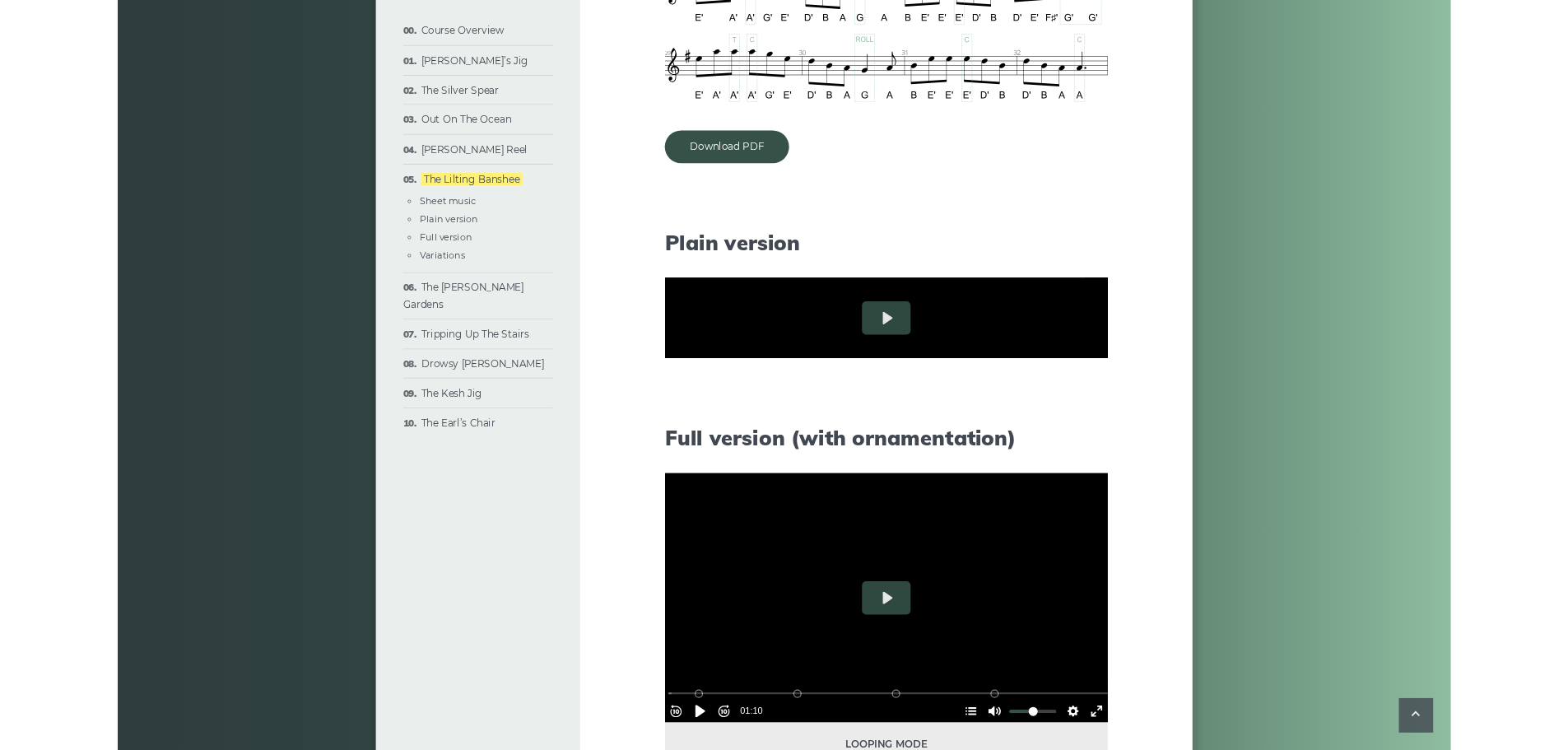
scroll to position [0, 0]
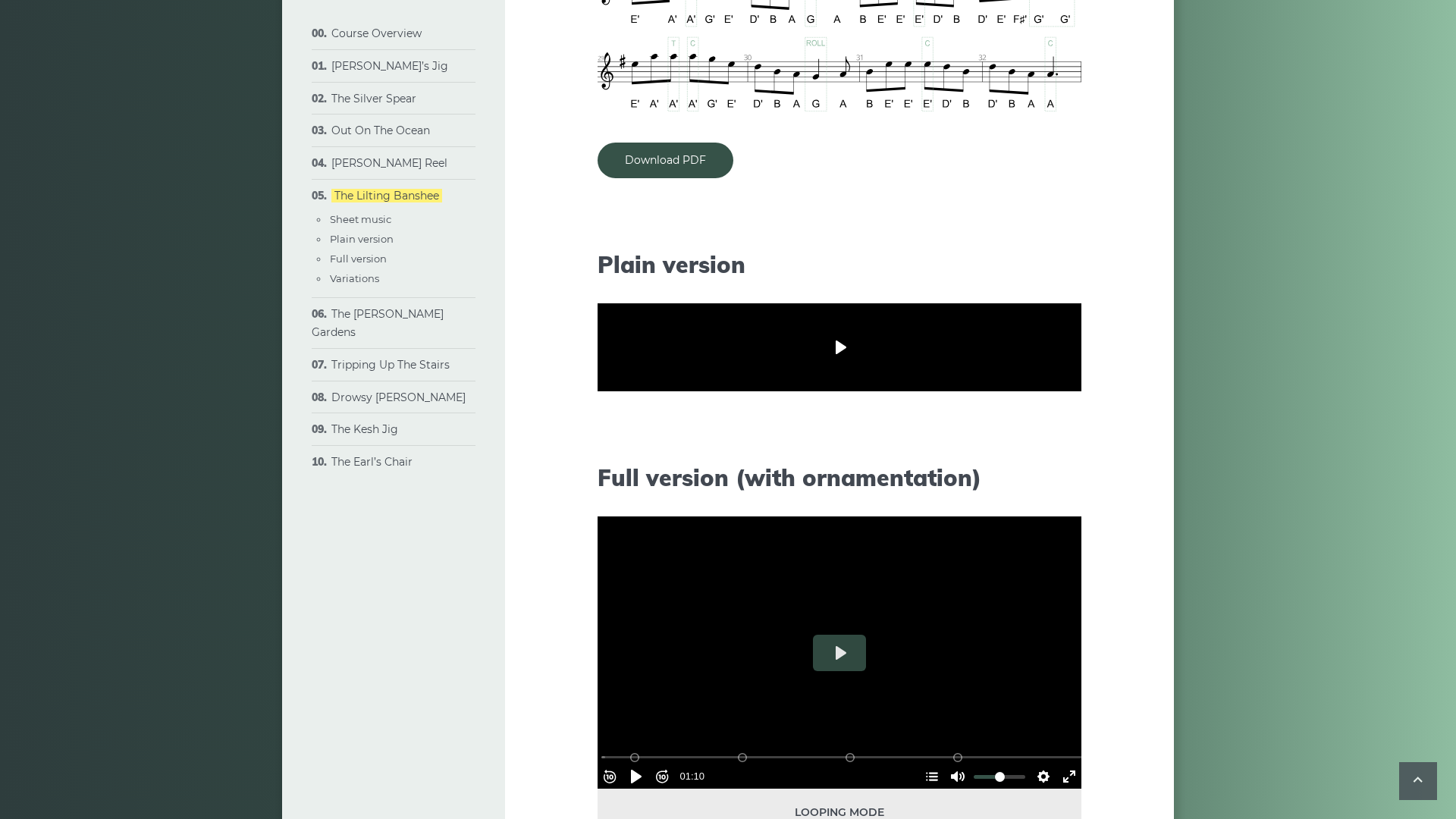
click at [812, 365] on button "Play" at bounding box center [839, 347] width 53 height 36
click at [598, 483] on div "Rewind 10s Pause Play Forward 10s % buffered 00:10 B2 (Bars 25-32) B1 (Bars 17-…" at bounding box center [840, 450] width 484 height 65
click at [624, 483] on button "Pause Play" at bounding box center [635, 470] width 24 height 24
click at [1055, 483] on button "Settings" at bounding box center [1043, 470] width 24 height 24
click at [1031, 443] on span "Speed 1.25×" at bounding box center [997, 435] width 68 height 16
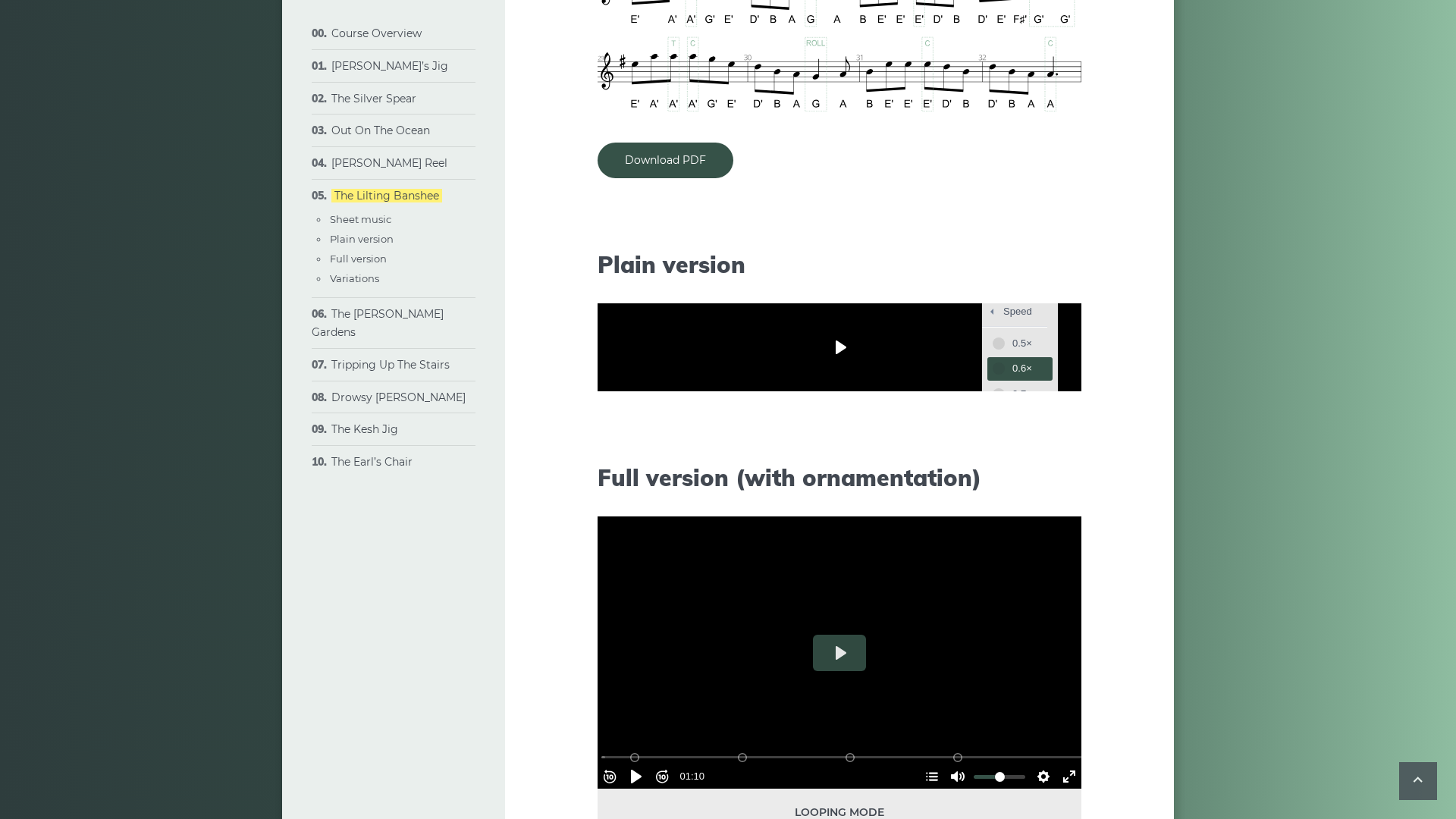
click at [1044, 377] on span "0.6×" at bounding box center [1028, 369] width 32 height 16
click at [1082, 483] on button "Exit fullscreen Enter fullscreen" at bounding box center [1068, 470] width 24 height 24
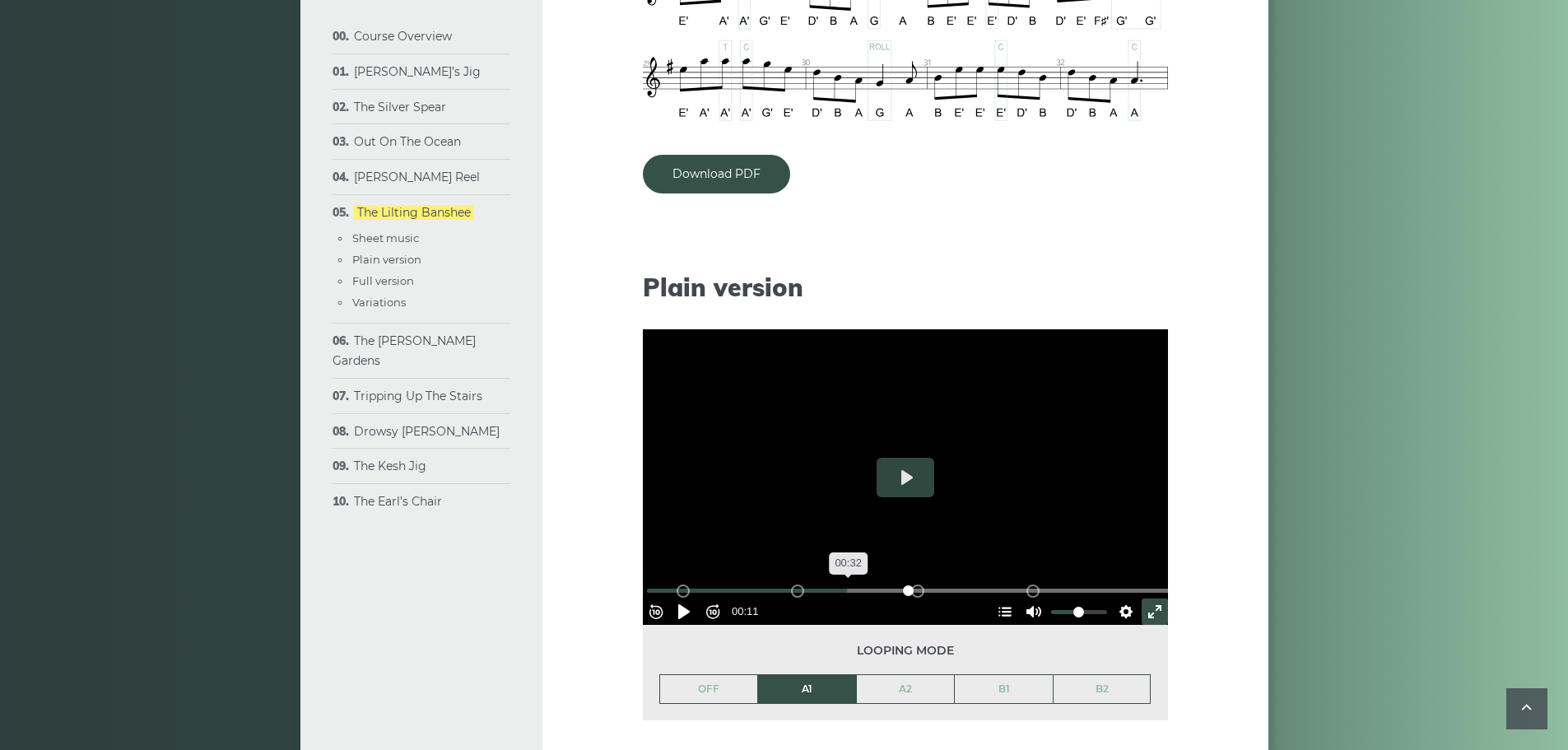
click at [851, 587] on input "Seek" at bounding box center [909, 591] width 524 height 16
click at [806, 588] on input "Seek" at bounding box center [909, 591] width 524 height 16
click at [801, 592] on div "Rewind 10s Pause Play Forward 10s % buffered 00:24 B2 (Bars 25-32) B1 (Bars 17-…" at bounding box center [905, 589] width 525 height 71
click at [815, 591] on div "Rewind 10s Pause Play Forward 10s % buffered 00:24 B2 (Bars 25-32) B1 (Bars 17-…" at bounding box center [905, 589] width 525 height 71
click at [812, 591] on div "Rewind 10s Pause Play Forward 10s % buffered 00:24 B2 (Bars 25-32) B1 (Bars 17-…" at bounding box center [905, 589] width 525 height 71
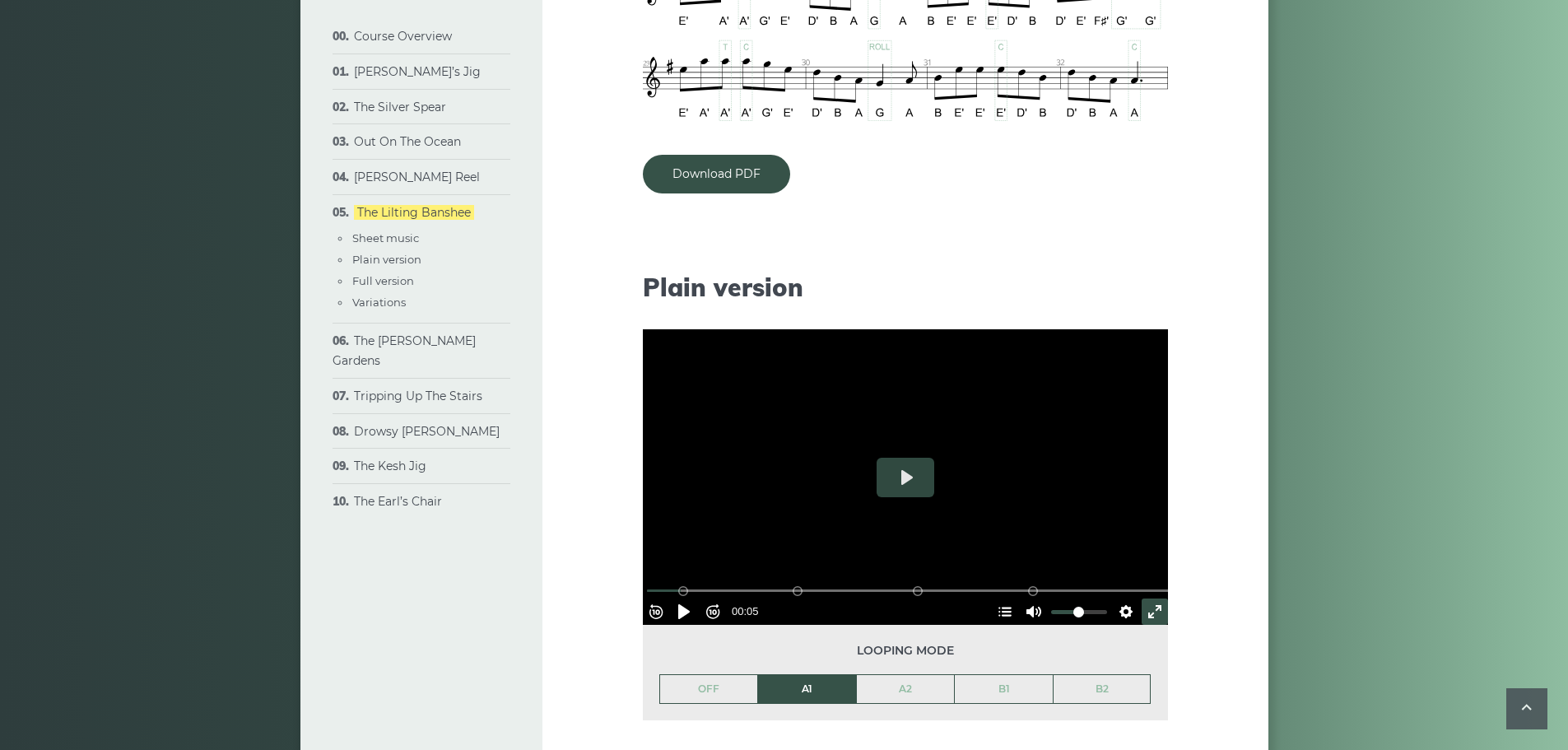
click at [802, 591] on div "Rewind 10s Pause Play Forward 10s % buffered 00:24 B2 (Bars 25-32) B1 (Bars 17-…" at bounding box center [905, 589] width 525 height 71
click at [913, 695] on link "A2" at bounding box center [906, 688] width 98 height 28
click at [1147, 606] on button "Exit fullscreen Enter fullscreen" at bounding box center [1154, 611] width 26 height 26
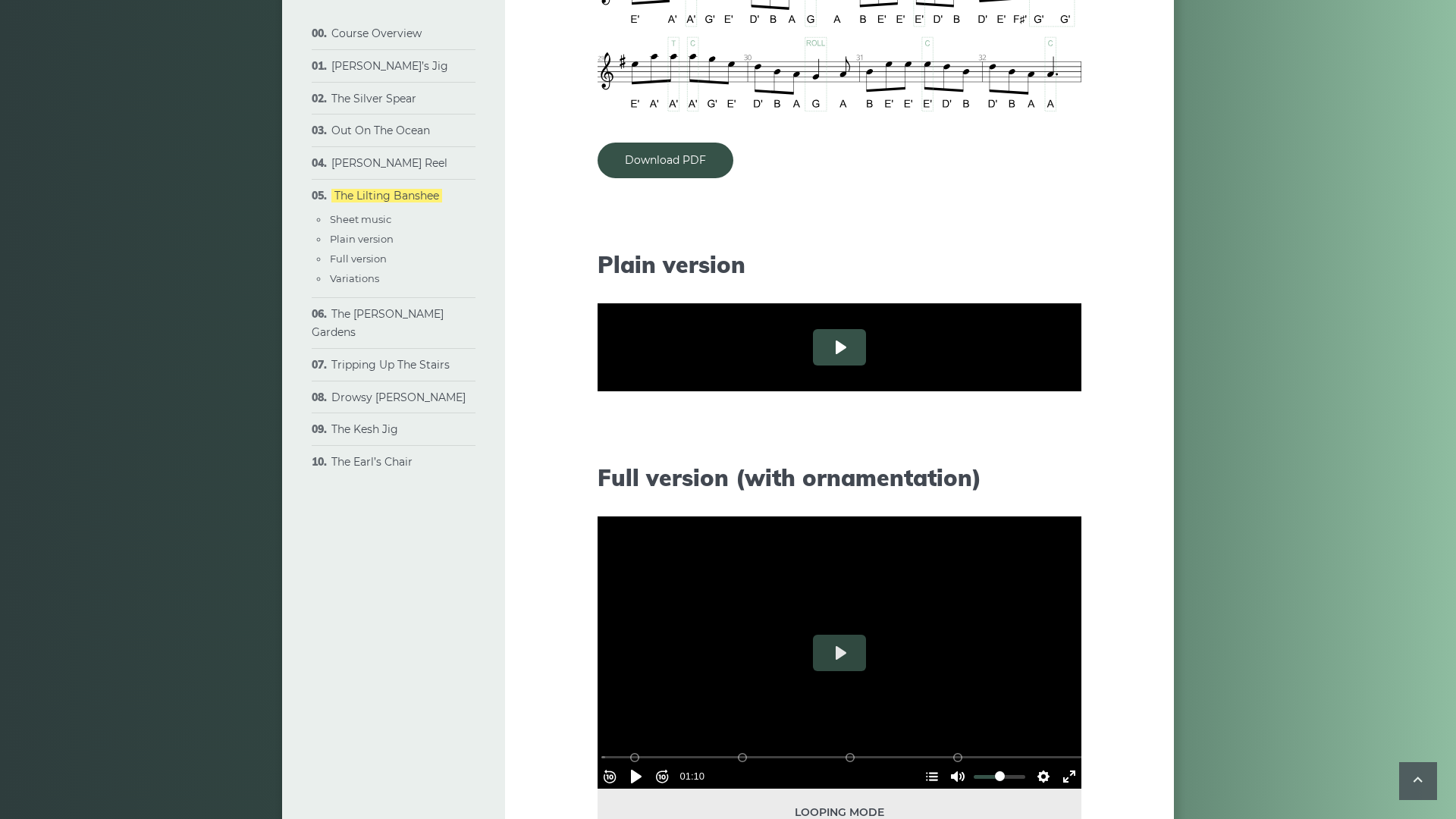
click at [812, 365] on button "Play" at bounding box center [839, 347] width 53 height 36
click at [736, 421] on div at bounding box center [840, 347] width 484 height 272
click at [812, 365] on button "Play" at bounding box center [839, 347] width 53 height 36
click at [624, 483] on button "Pause Play" at bounding box center [635, 470] width 24 height 24
click at [598, 483] on div "Rewind 10s Pause Play Forward 10s % buffered 00:24 B2 (Bars 25-32) B1 (Bars 17-…" at bounding box center [840, 450] width 484 height 65
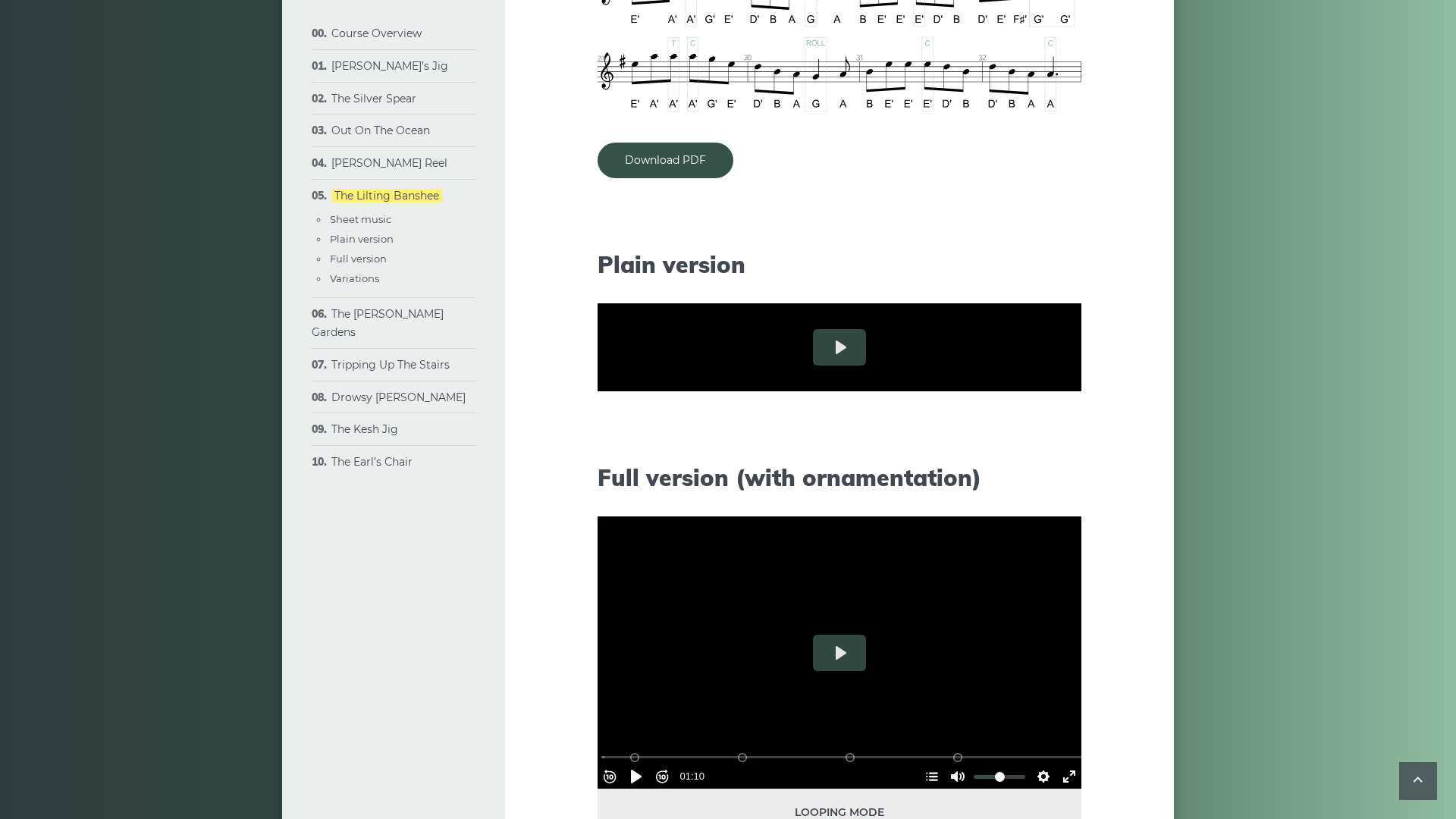
click at [598, 483] on div "Rewind 10s Pause Play Forward 10s % buffered 00:24 B2 (Bars 25-32) B1 (Bars 17-…" at bounding box center [840, 450] width 484 height 65
click at [598, 483] on div "Rewind 10s Pause Play Forward 10s % buffered 00:20 B2 (Bars 25-32) B1 (Bars 17-…" at bounding box center [840, 450] width 484 height 65
click at [624, 483] on button "Pause Play" at bounding box center [635, 470] width 24 height 24
click at [1055, 483] on button "Settings" at bounding box center [1043, 470] width 24 height 24
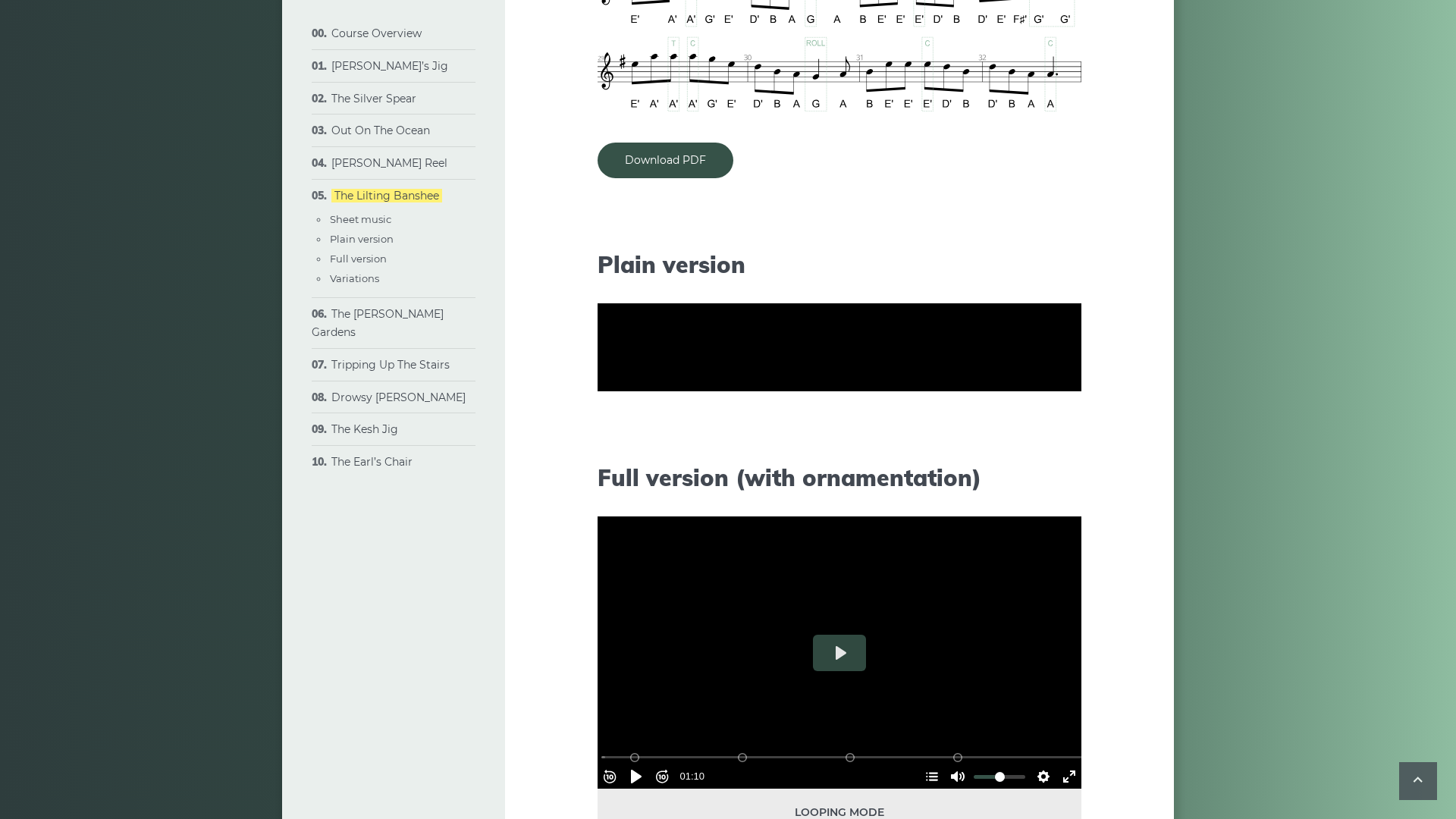
click at [1031, 443] on span "Speed 0.6×" at bounding box center [999, 435] width 63 height 16
click at [1044, 403] on span "0.7×" at bounding box center [1028, 394] width 32 height 16
click at [815, 484] on div at bounding box center [840, 347] width 484 height 272
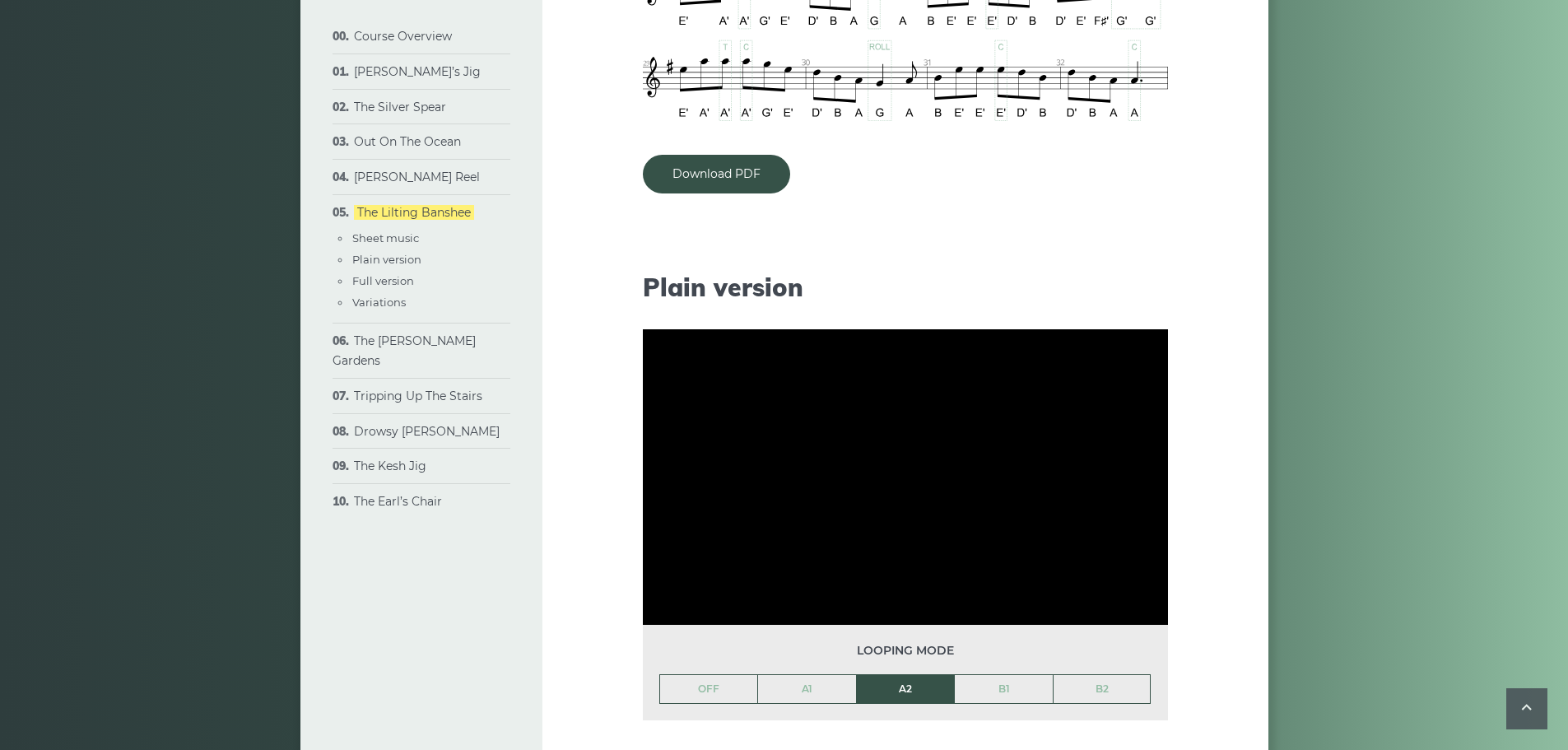
click at [885, 456] on div at bounding box center [905, 476] width 525 height 296
click at [1012, 703] on link "B1" at bounding box center [1004, 688] width 98 height 28
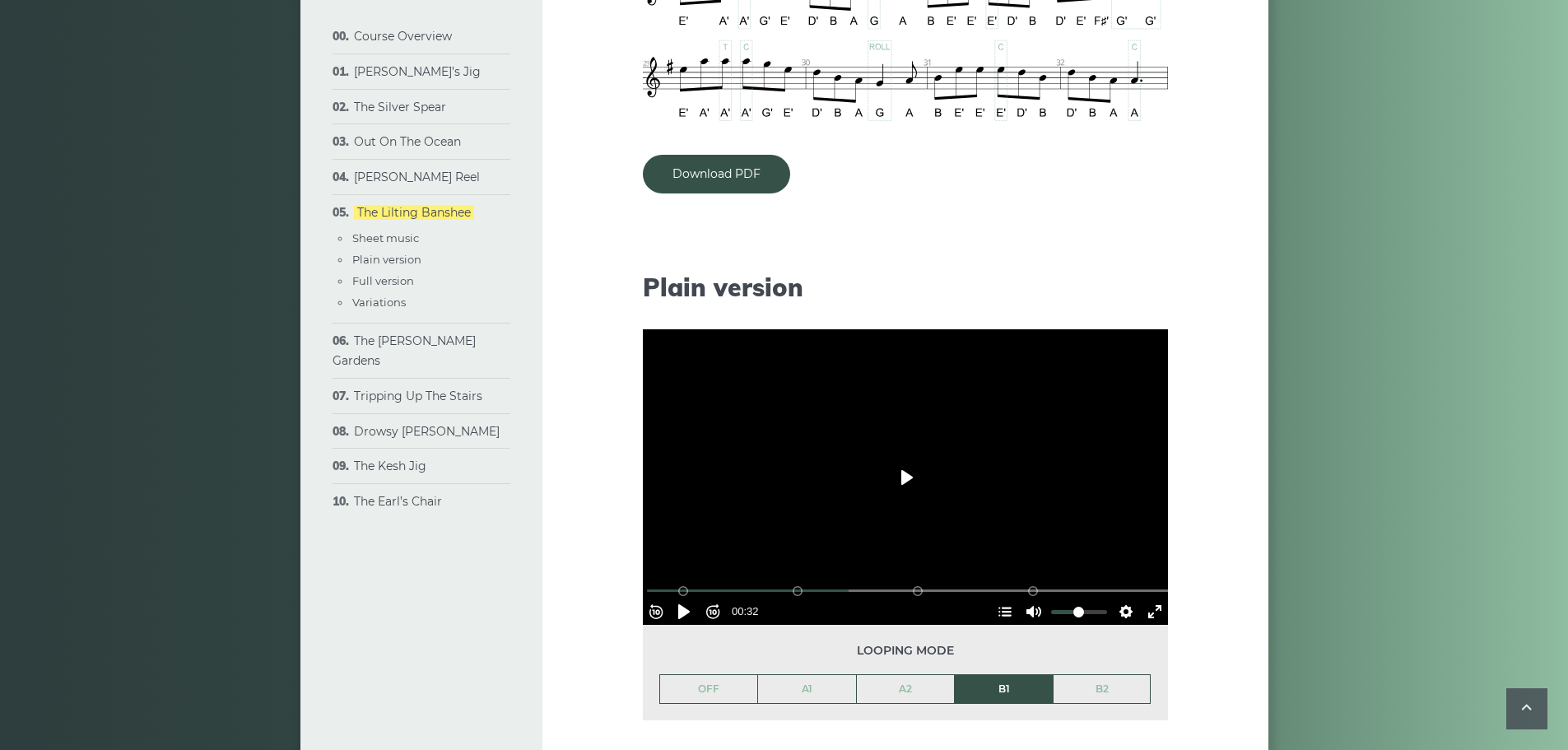
click at [909, 484] on button "Play" at bounding box center [905, 477] width 57 height 39
click at [901, 687] on link "A2" at bounding box center [906, 688] width 98 height 28
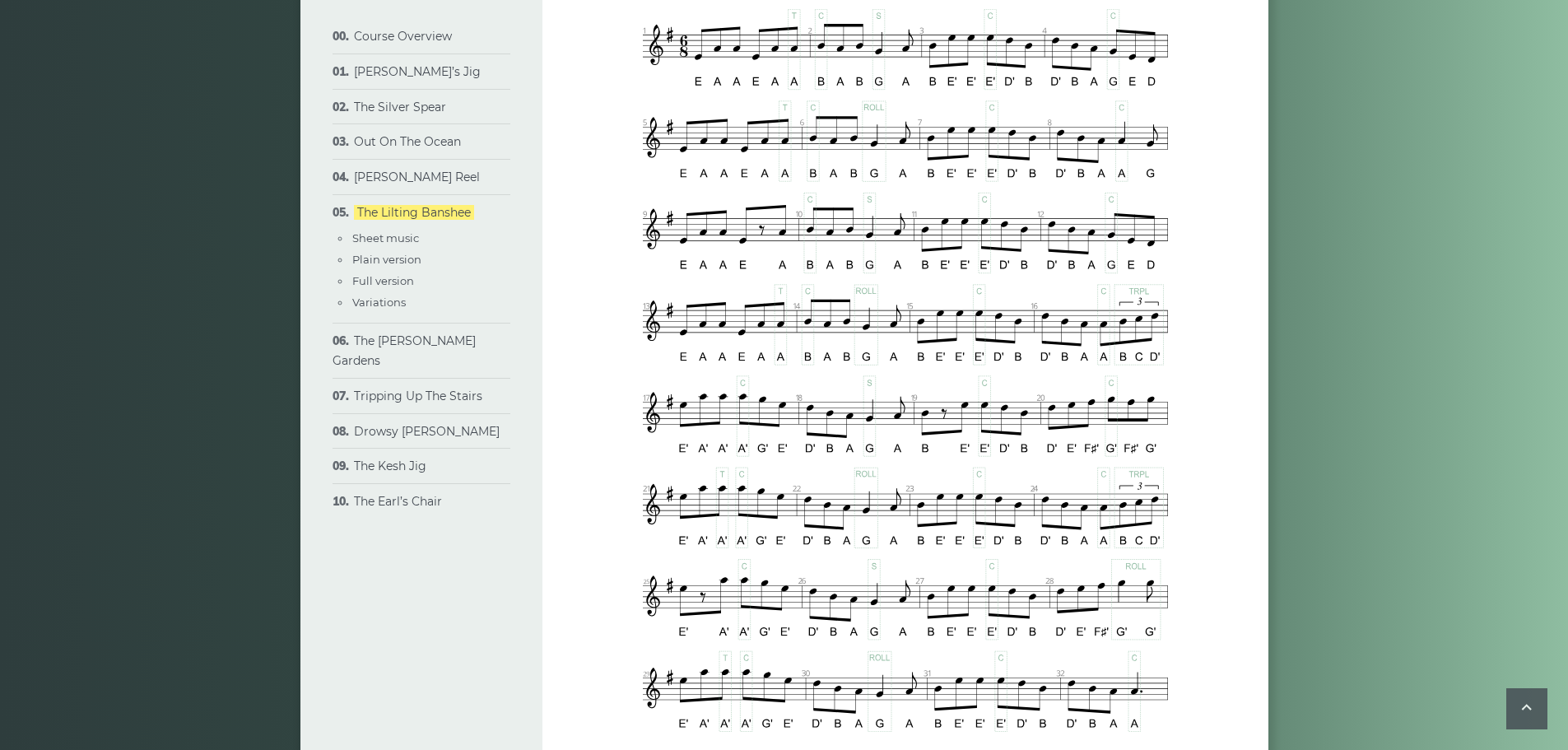
scroll to position [752, 0]
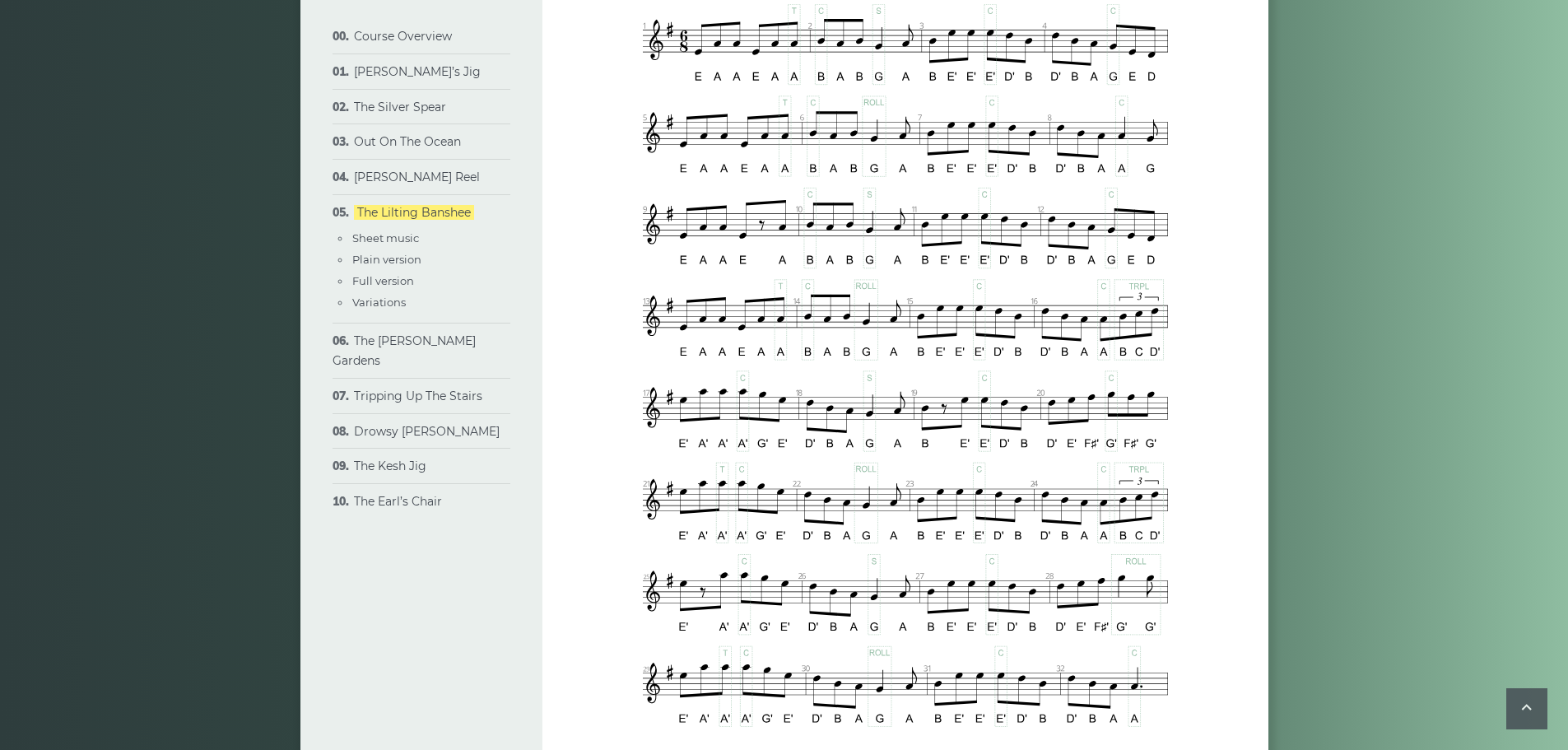
drag, startPoint x: 1192, startPoint y: 393, endPoint x: 1260, endPoint y: 474, distance: 105.8
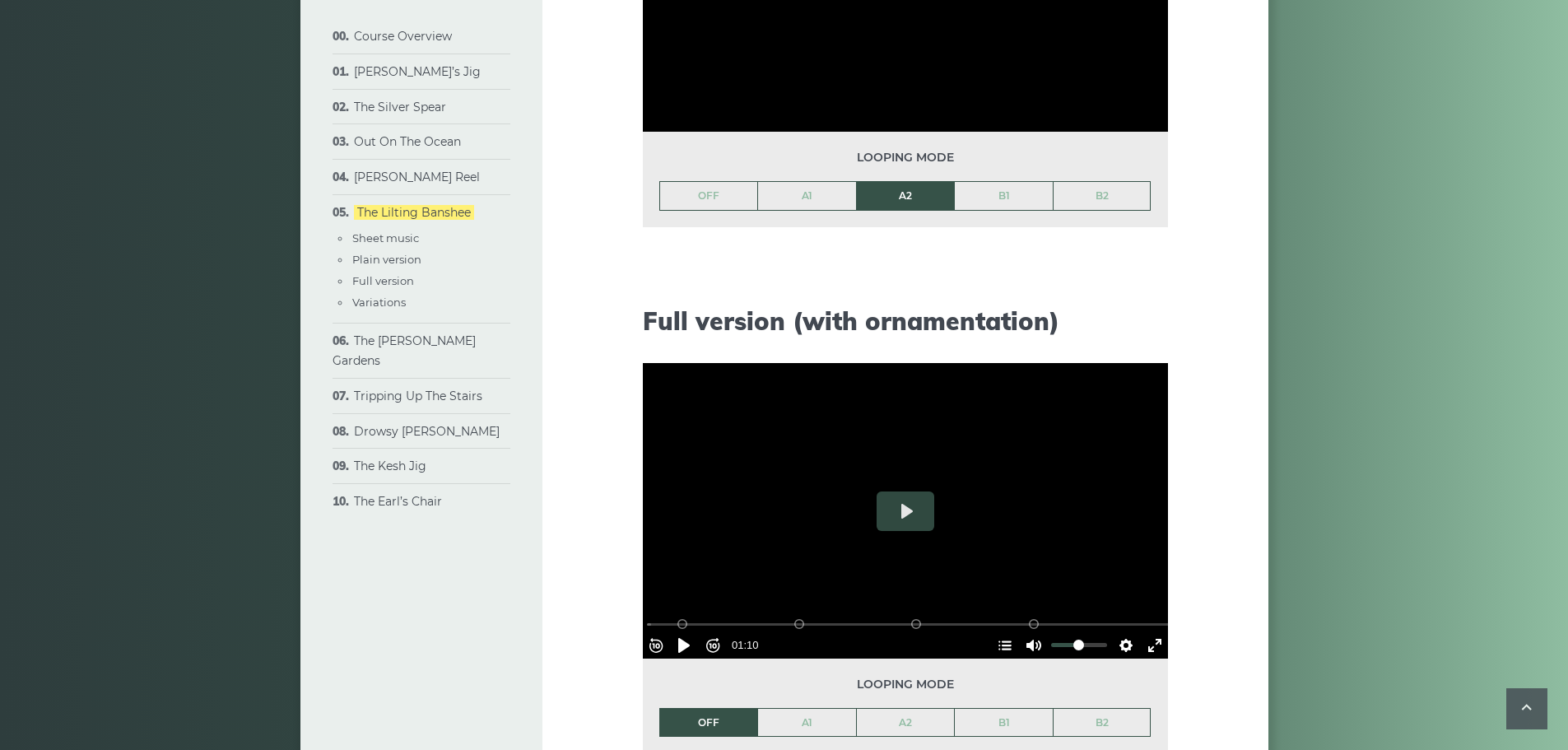
scroll to position [1860, 0]
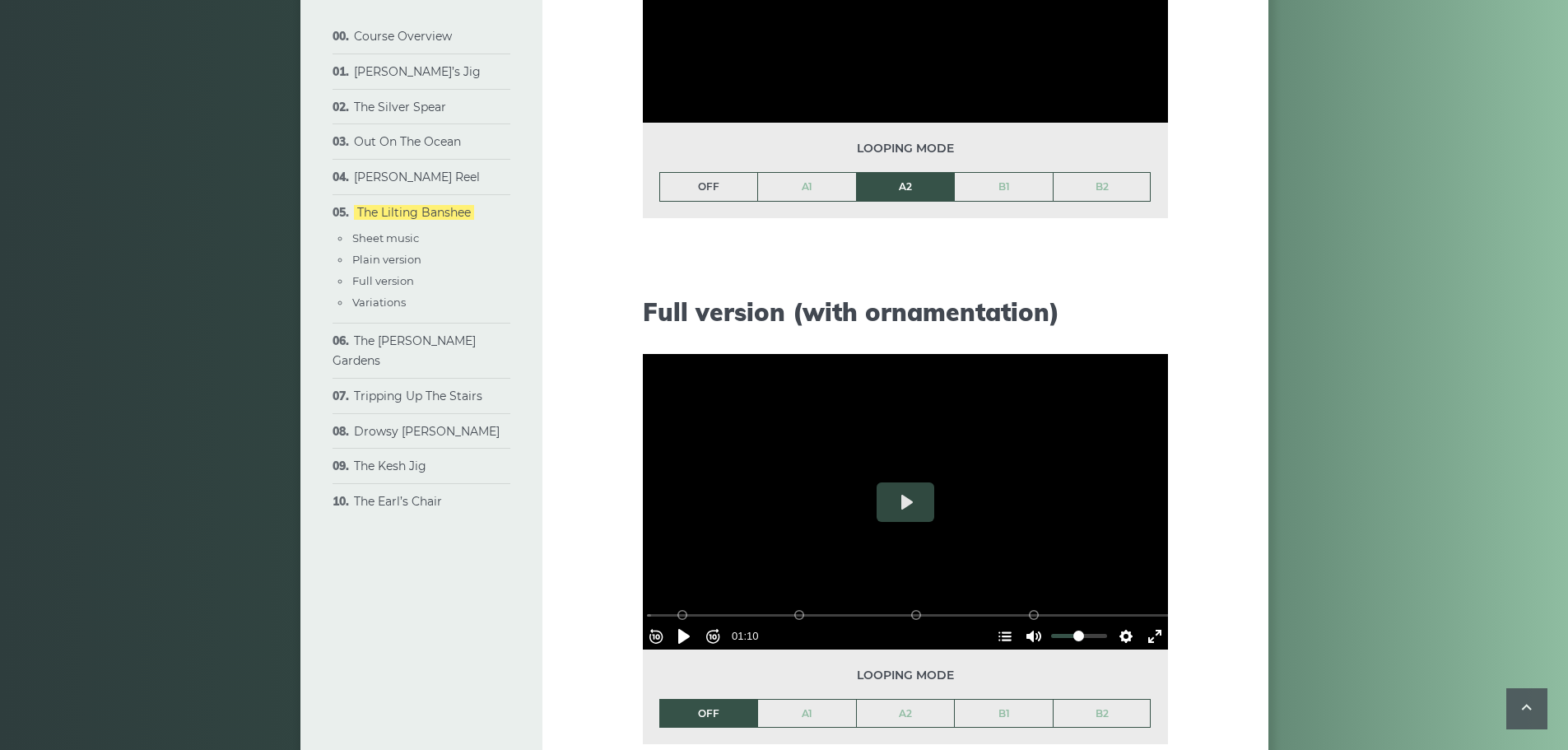
click at [674, 187] on link "OFF" at bounding box center [709, 186] width 98 height 28
drag, startPoint x: 1564, startPoint y: 381, endPoint x: 1572, endPoint y: 406, distance: 26.2
click at [1567, 406] on html "Profile Courses VIP Help Log Out Menu Menu Course Overview Approach & methodolo…" at bounding box center [784, 194] width 1568 height 4109
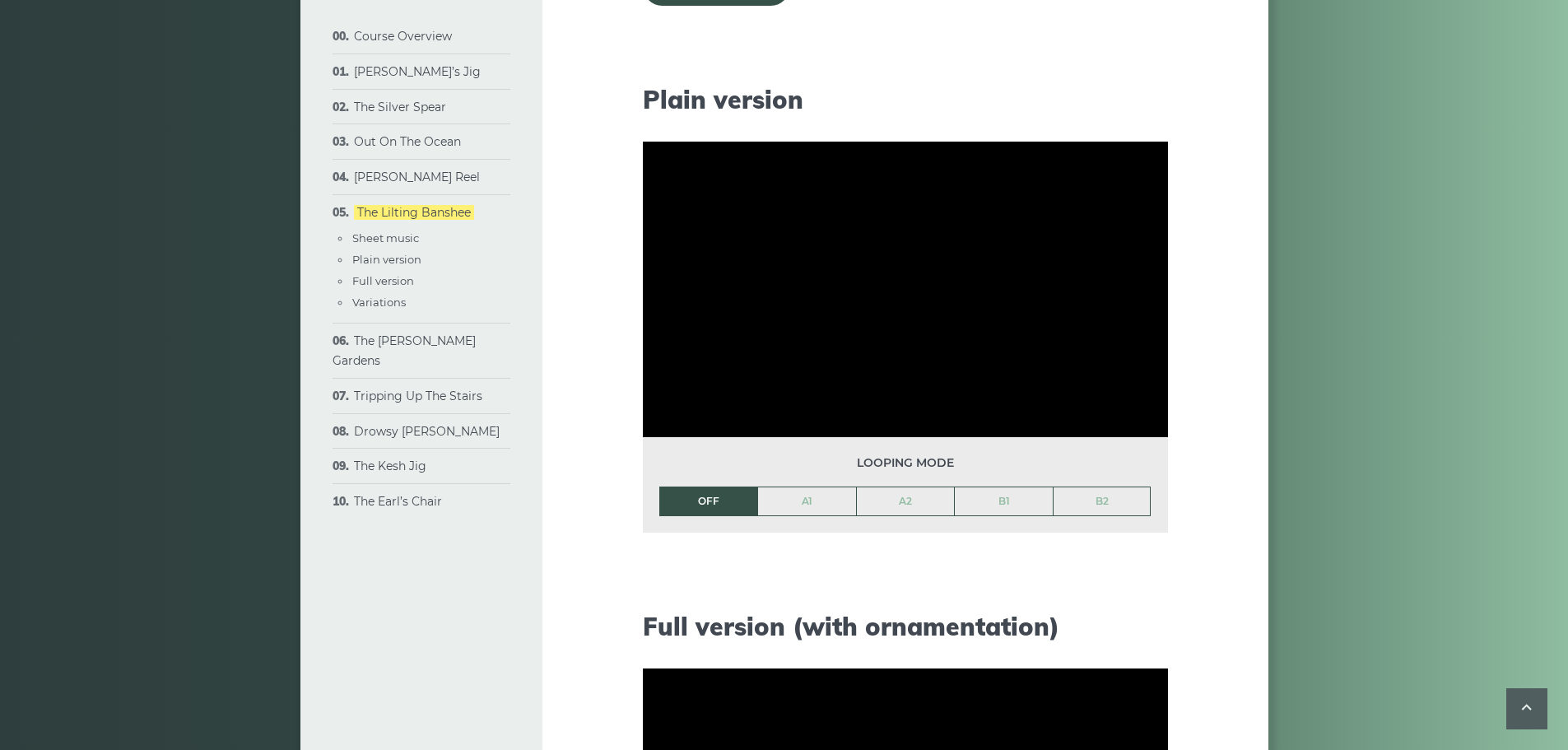
scroll to position [1513, 0]
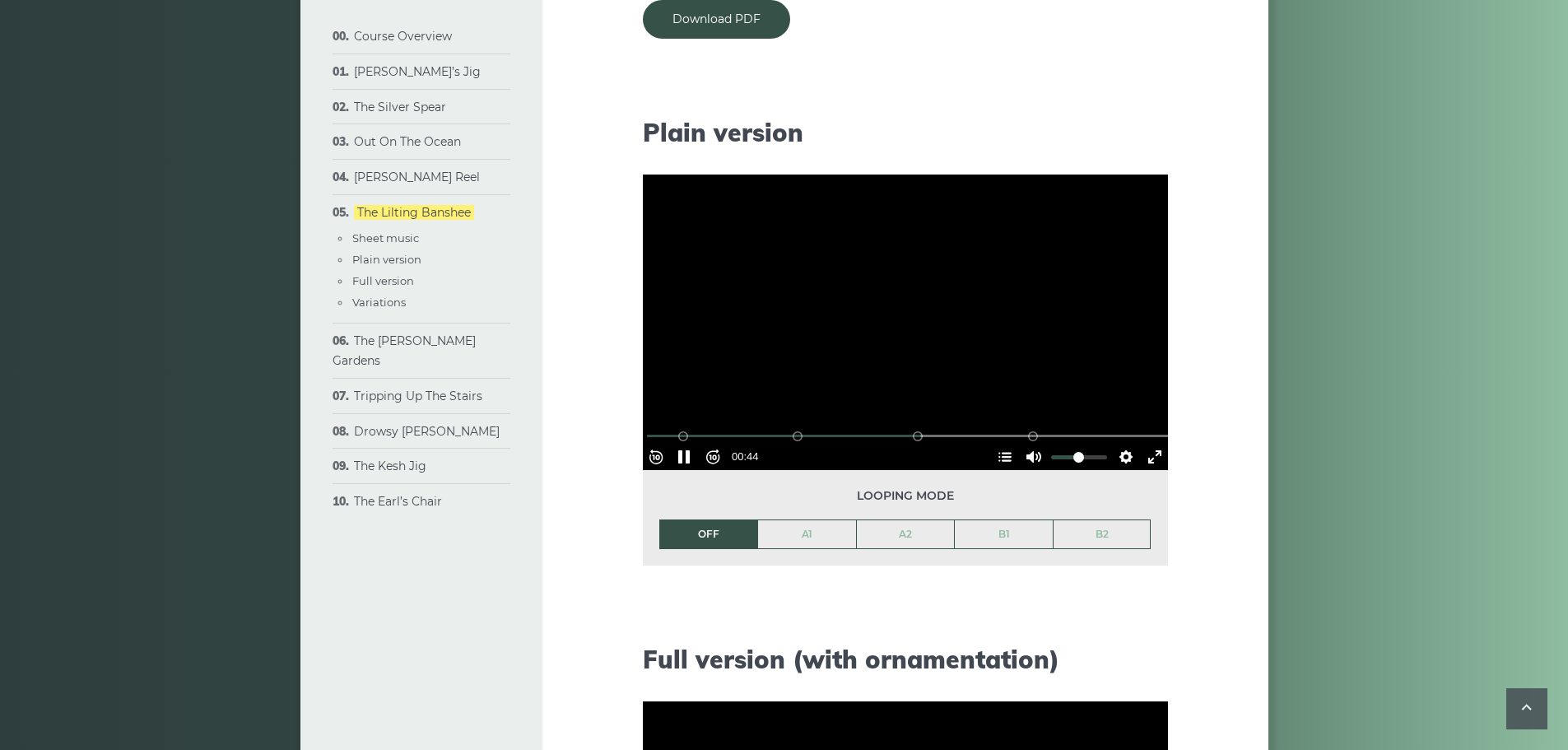
click at [949, 325] on div at bounding box center [905, 322] width 525 height 296
type input "****"
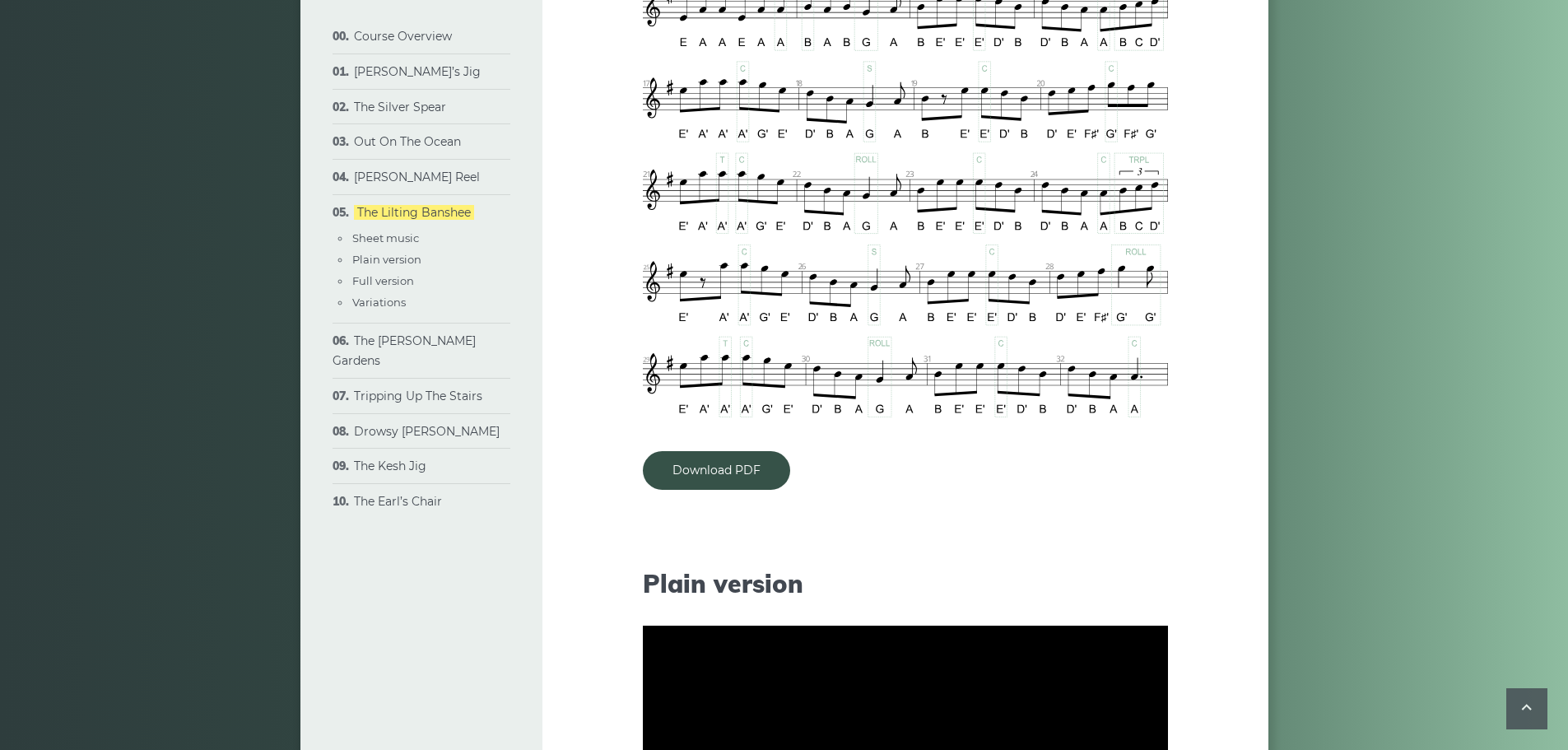
scroll to position [977, 0]
